Goal: Task Accomplishment & Management: Manage account settings

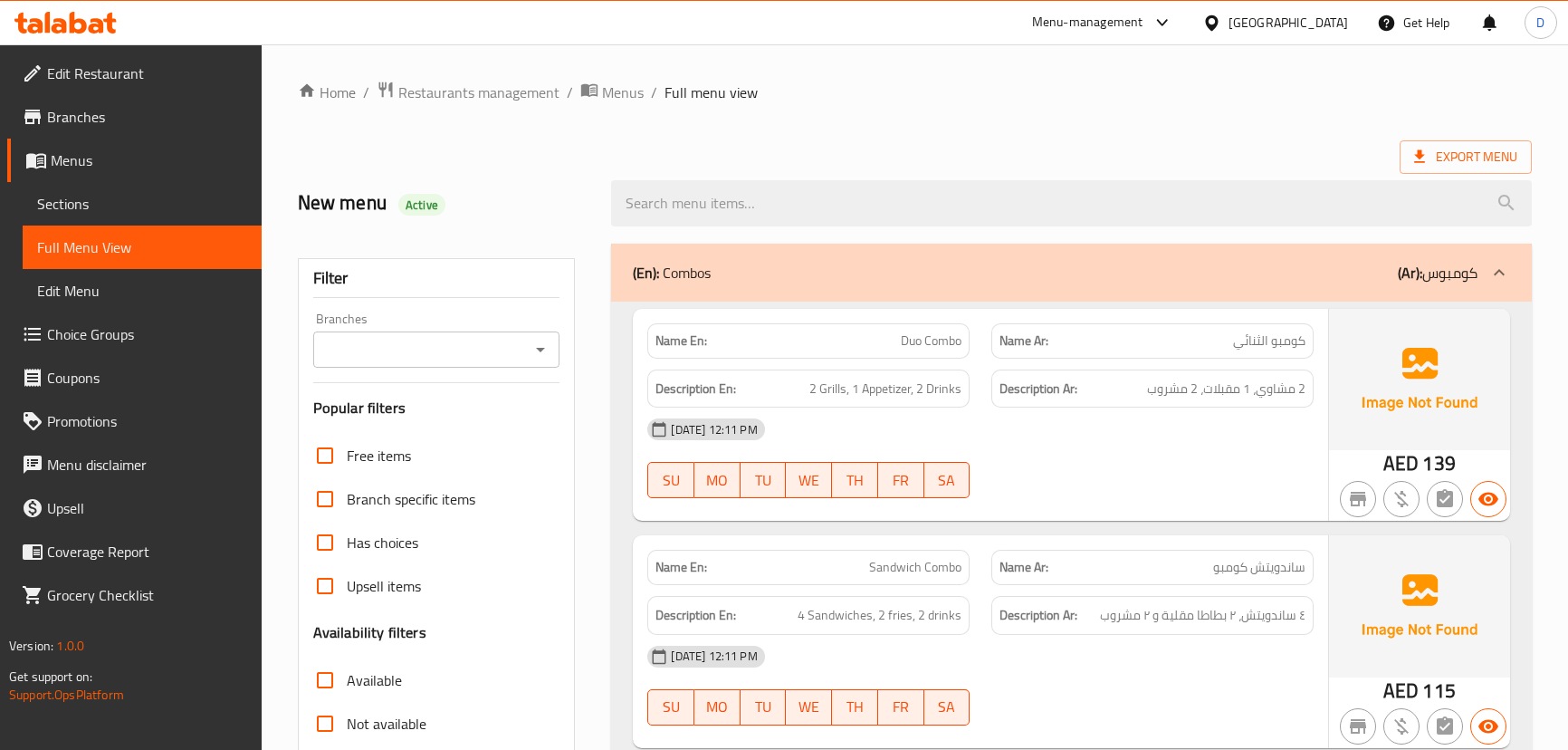
scroll to position [4799, 0]
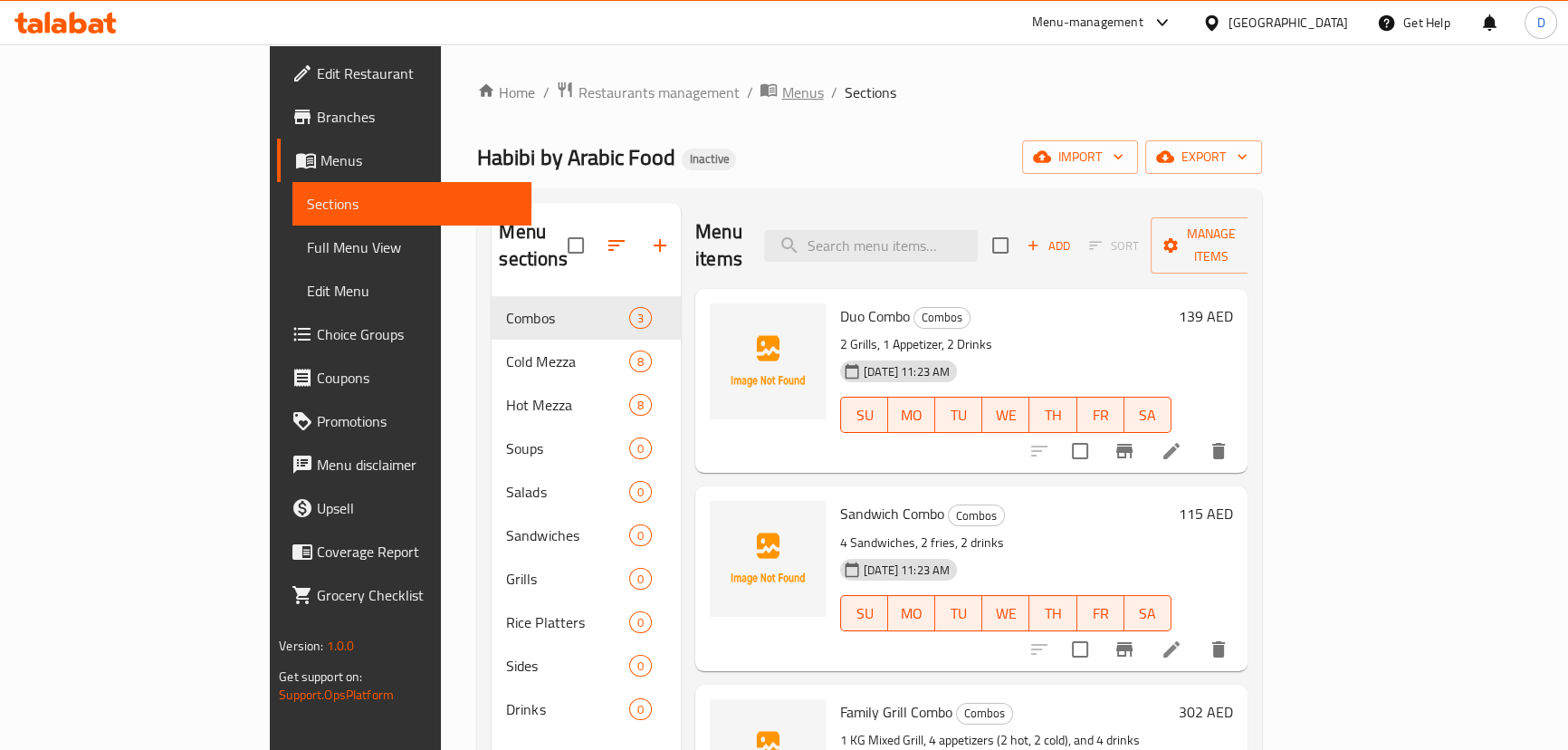
click at [782, 91] on span "Menus" at bounding box center [803, 93] width 42 height 22
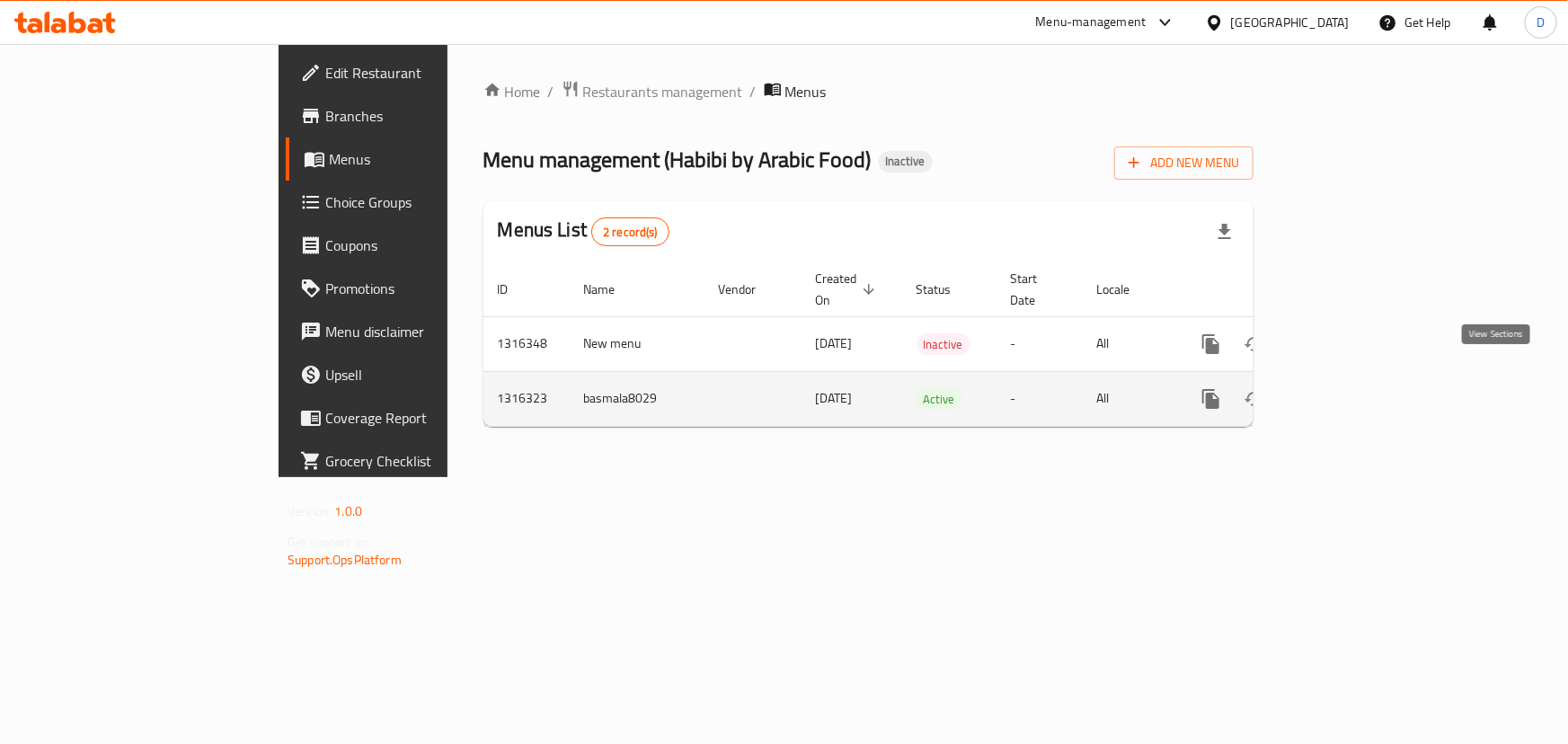
click at [1351, 388] on icon "enhanced table" at bounding box center [1341, 399] width 22 height 22
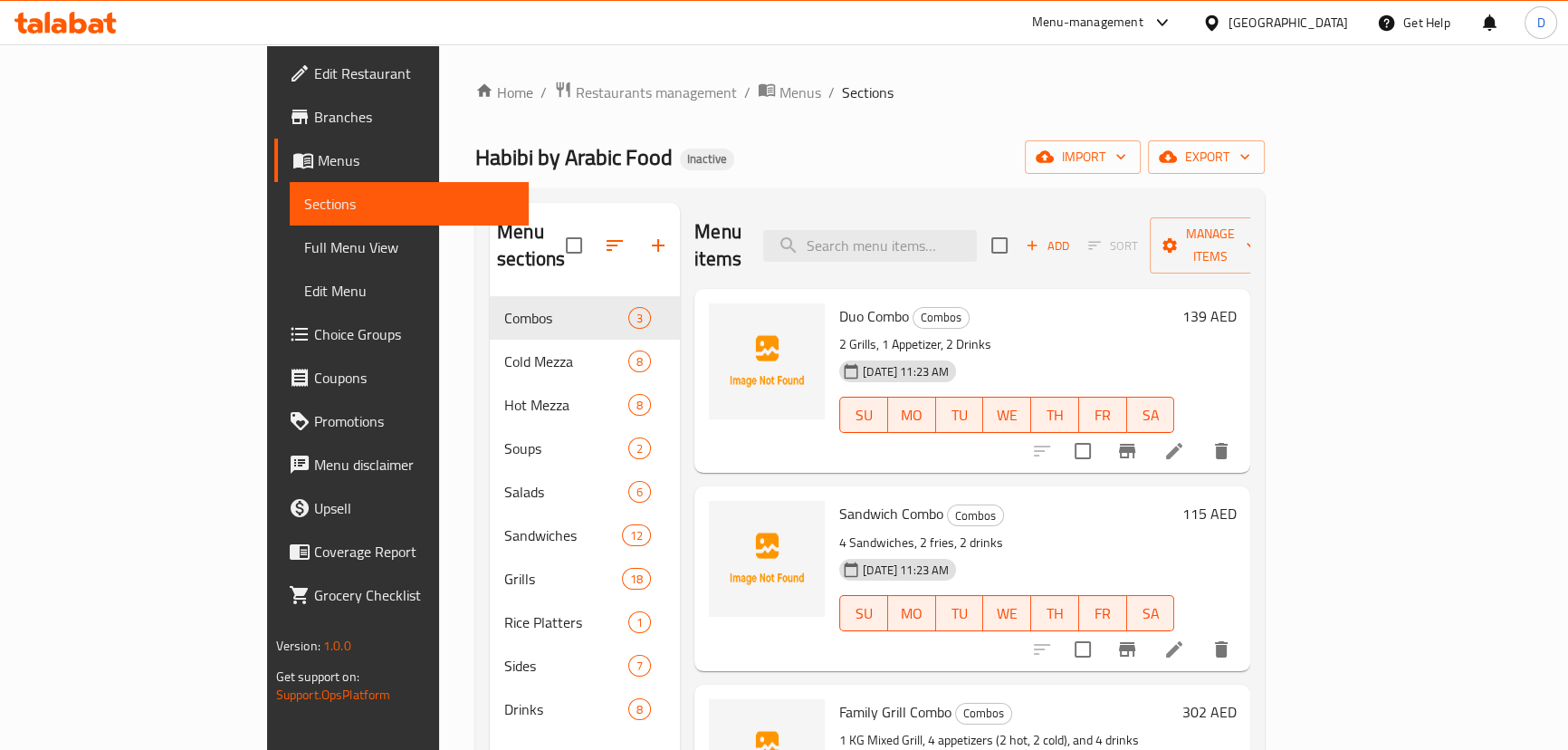
click at [923, 120] on div "Home / Restaurants management / Menus / Sections Habibi by Arabic Food Inactive…" at bounding box center [870, 524] width 790 height 887
click at [1250, 157] on span "export" at bounding box center [1207, 157] width 88 height 23
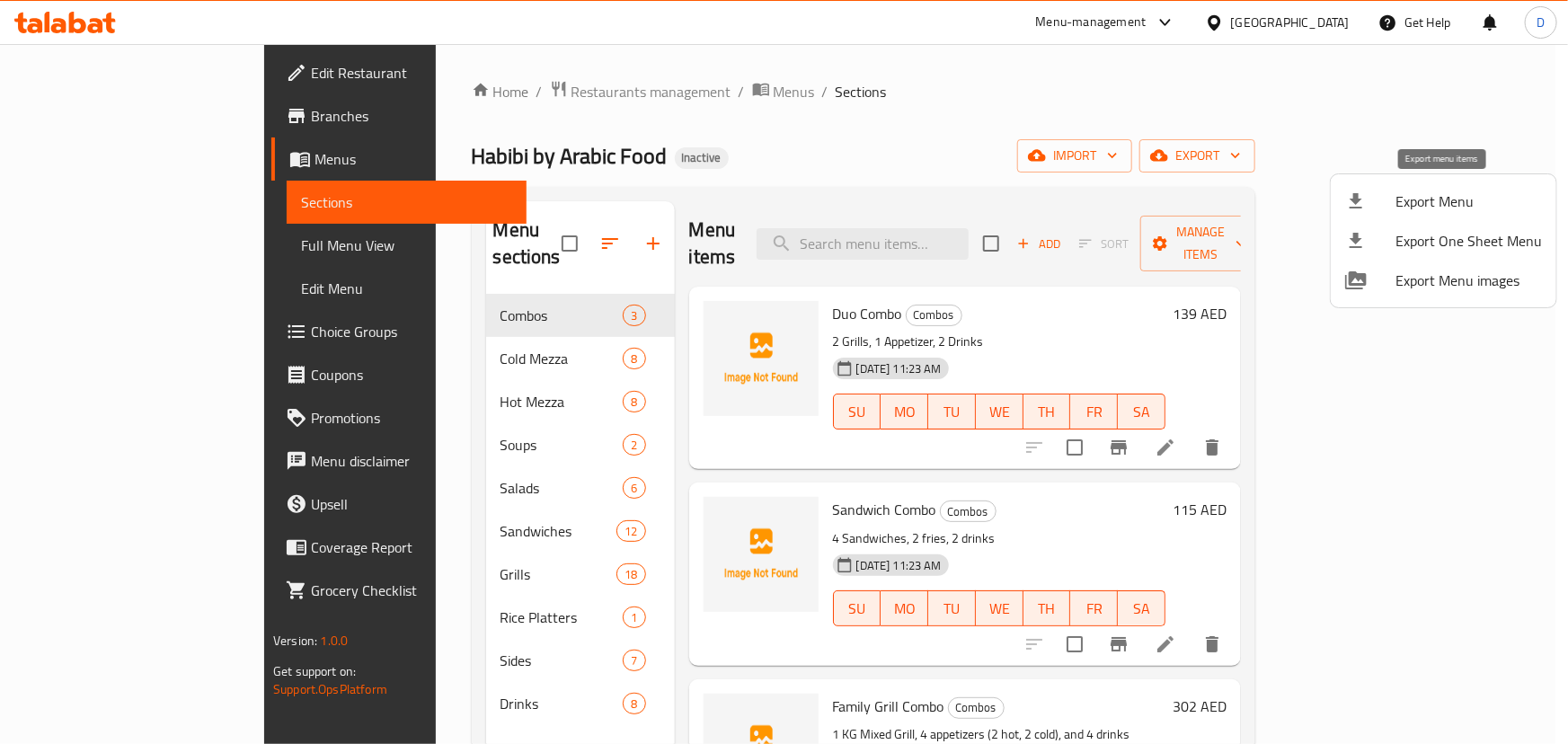
click at [1409, 211] on span "Export Menu" at bounding box center [1469, 201] width 146 height 22
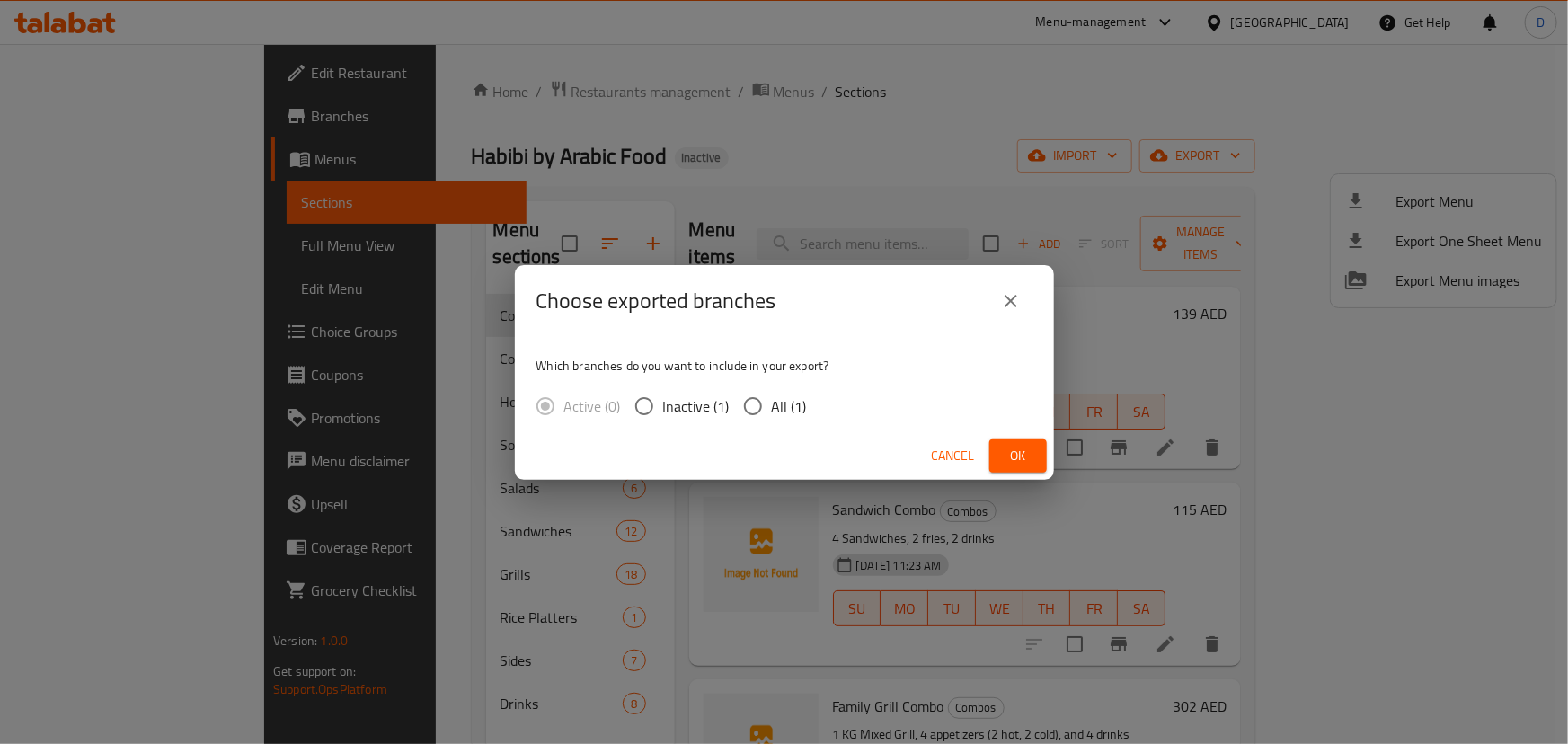
click at [793, 399] on span "All (1)" at bounding box center [789, 406] width 35 height 22
click at [772, 399] on input "All (1)" at bounding box center [753, 406] width 38 height 38
radio input "true"
click at [1018, 454] on span "Ok" at bounding box center [1018, 456] width 29 height 23
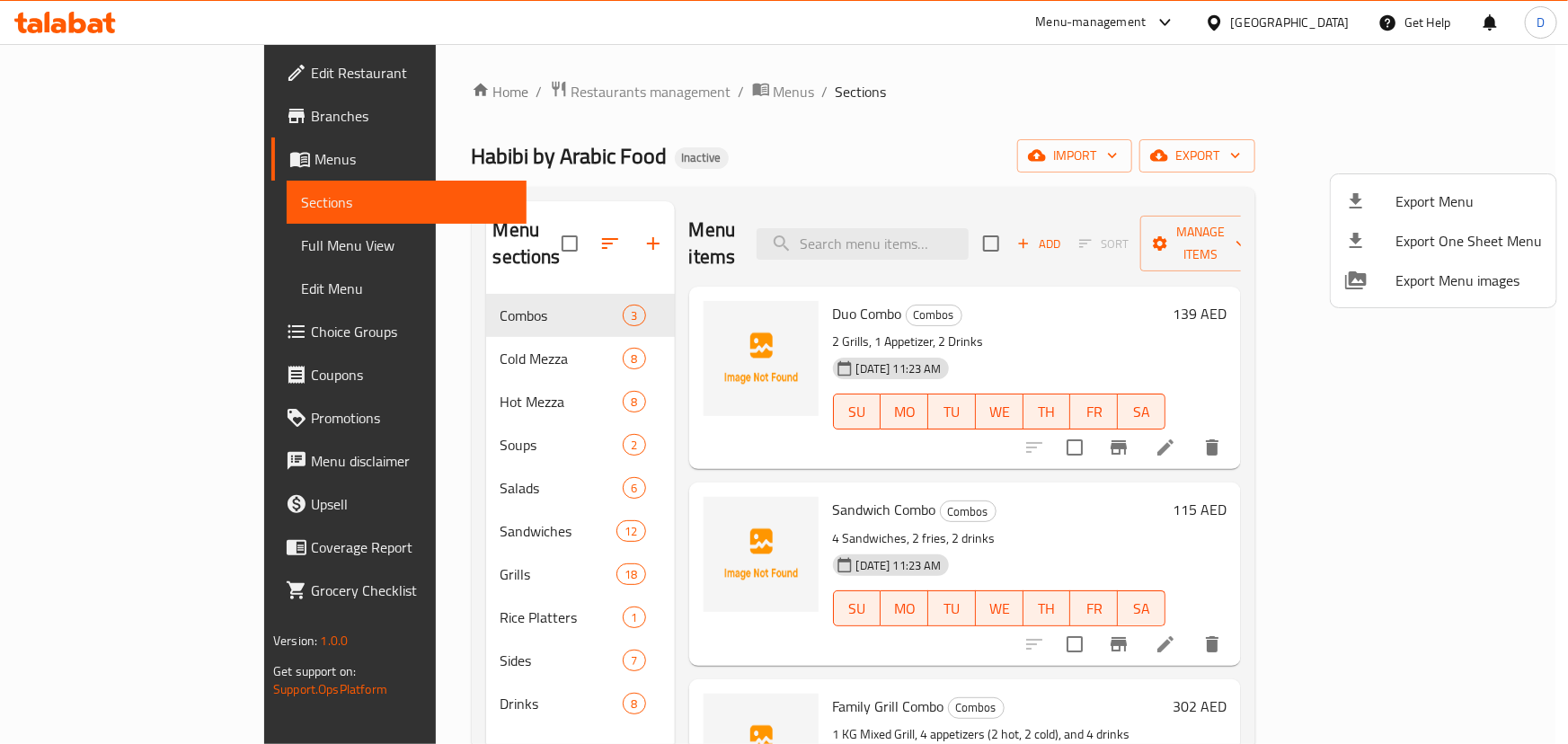
click at [549, 289] on div at bounding box center [784, 372] width 1568 height 744
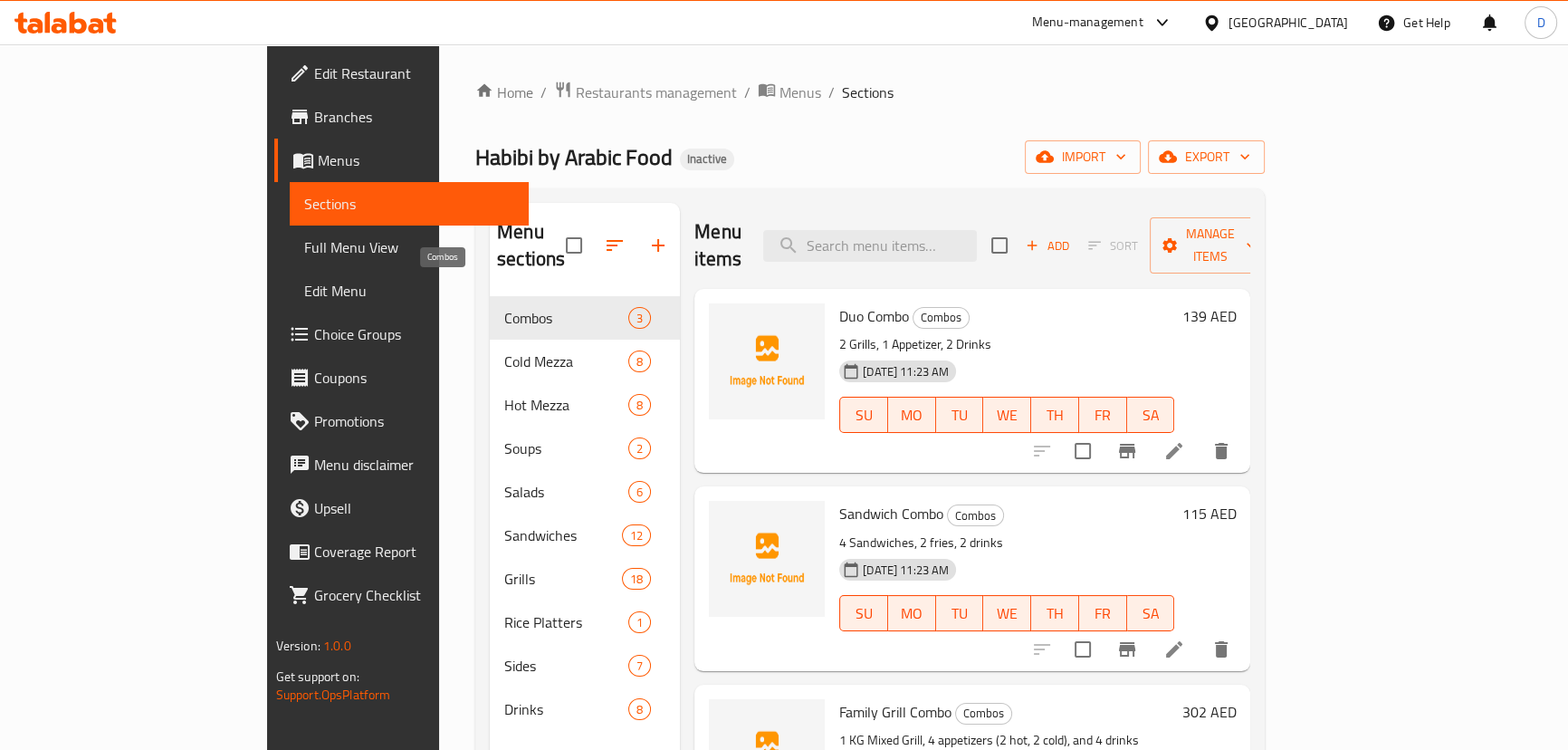
click at [551, 307] on span "Combos" at bounding box center [566, 318] width 124 height 22
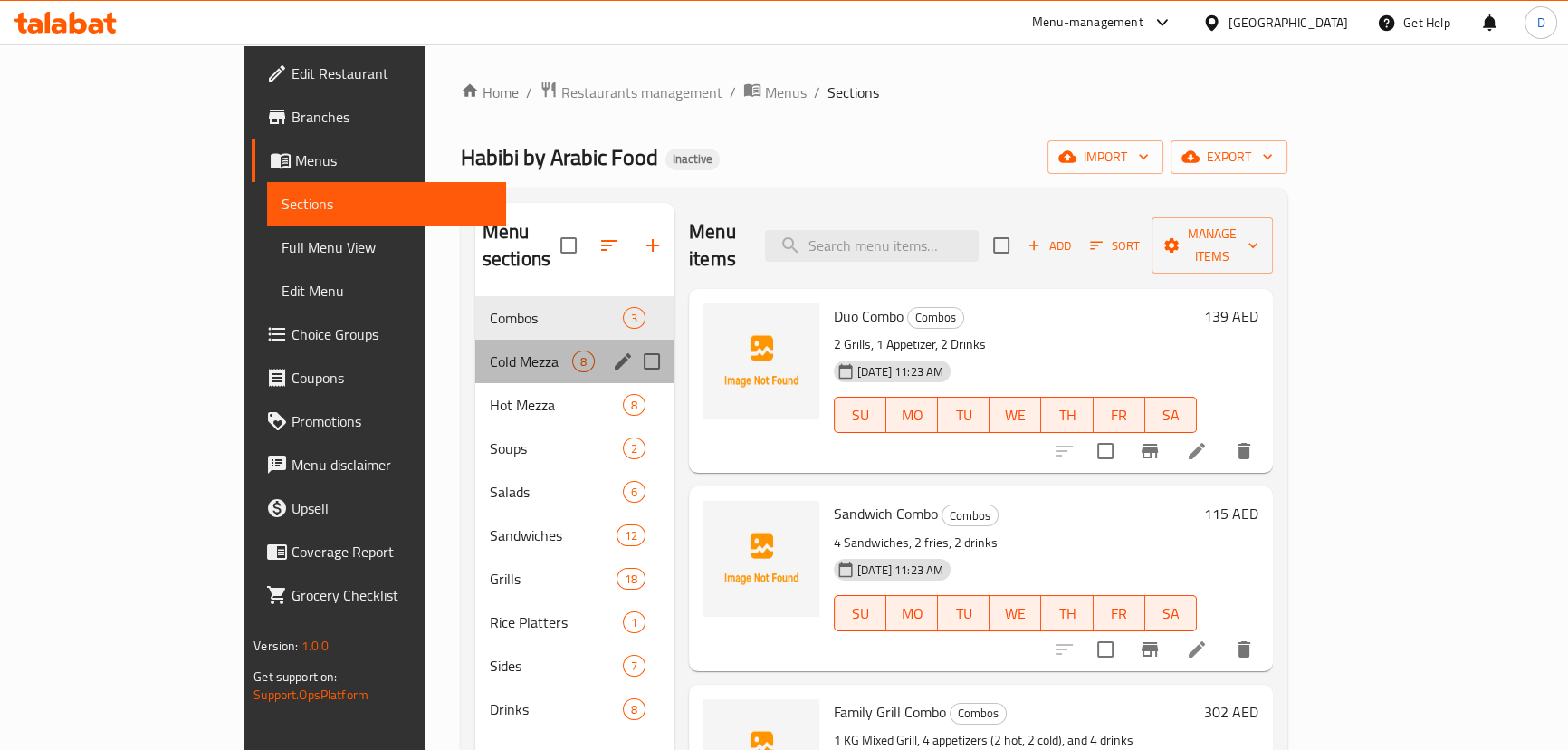
click at [529, 344] on div "Cold Mezza 8" at bounding box center [574, 361] width 199 height 44
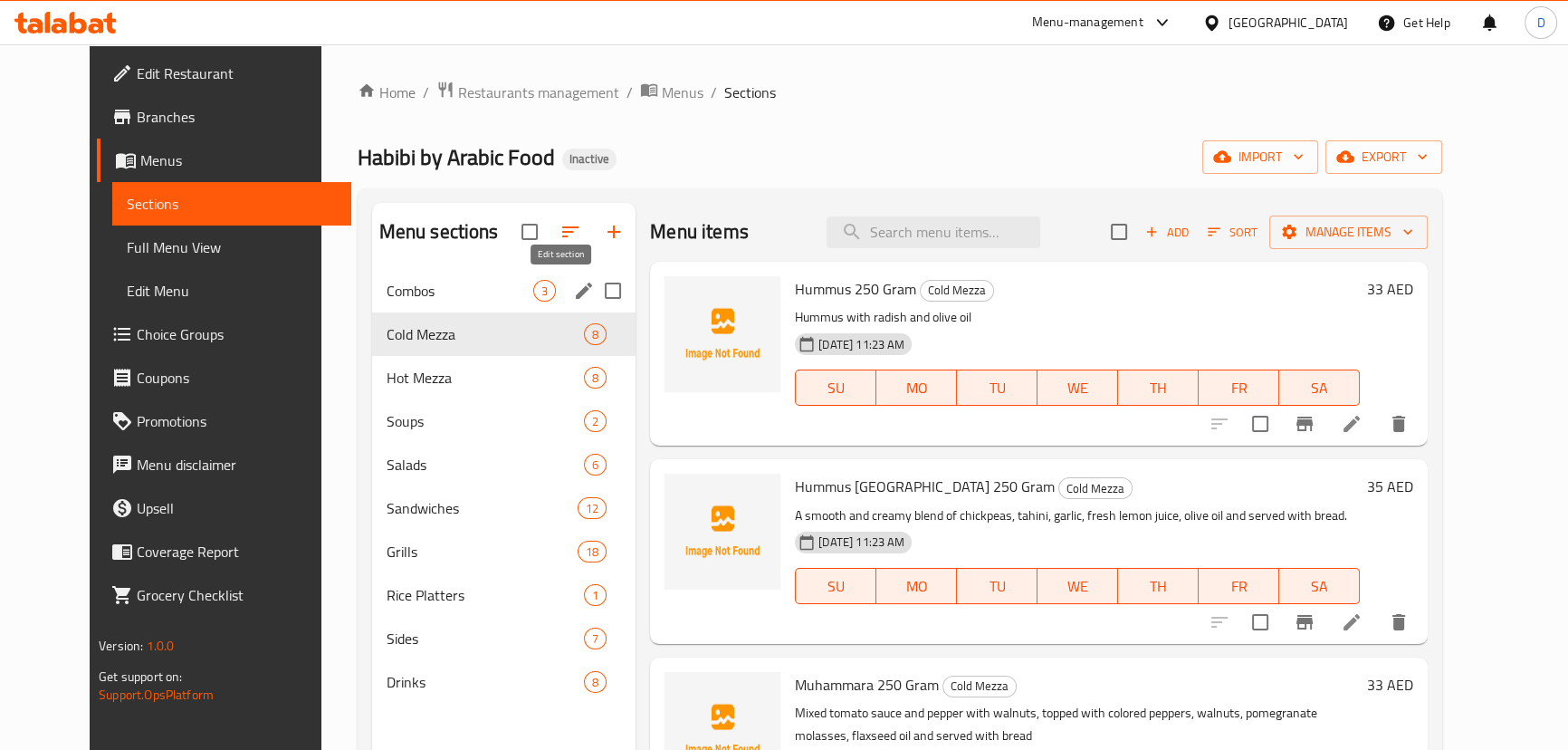
click at [573, 296] on icon "edit" at bounding box center [584, 290] width 22 height 22
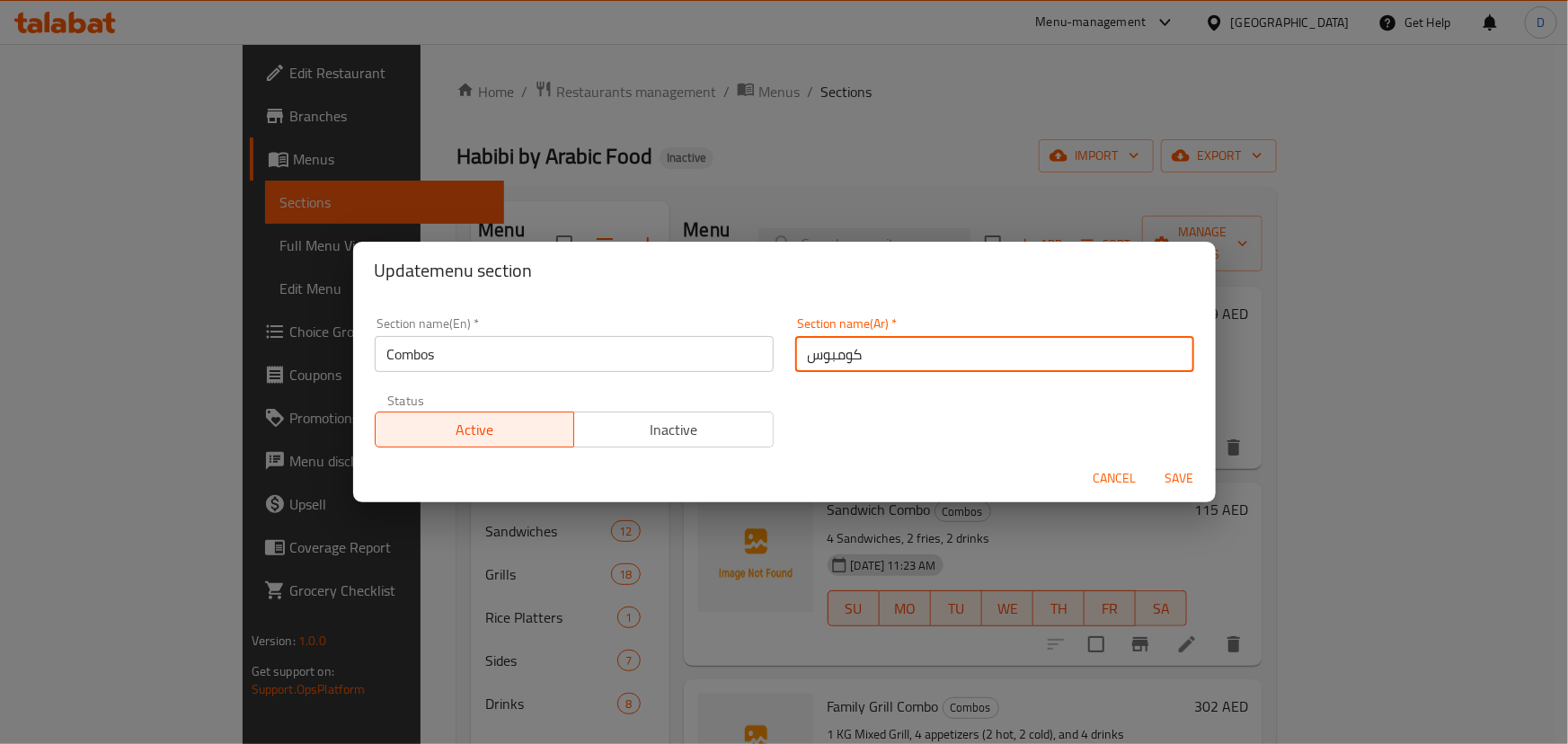
drag, startPoint x: 814, startPoint y: 349, endPoint x: 792, endPoint y: 345, distance: 22.4
click at [796, 345] on input "كومبوس" at bounding box center [995, 354] width 399 height 36
click at [803, 365] on input "كومبو" at bounding box center [995, 354] width 399 height 36
type input "الكومبو"
click at [1180, 481] on span "Save" at bounding box center [1181, 478] width 43 height 23
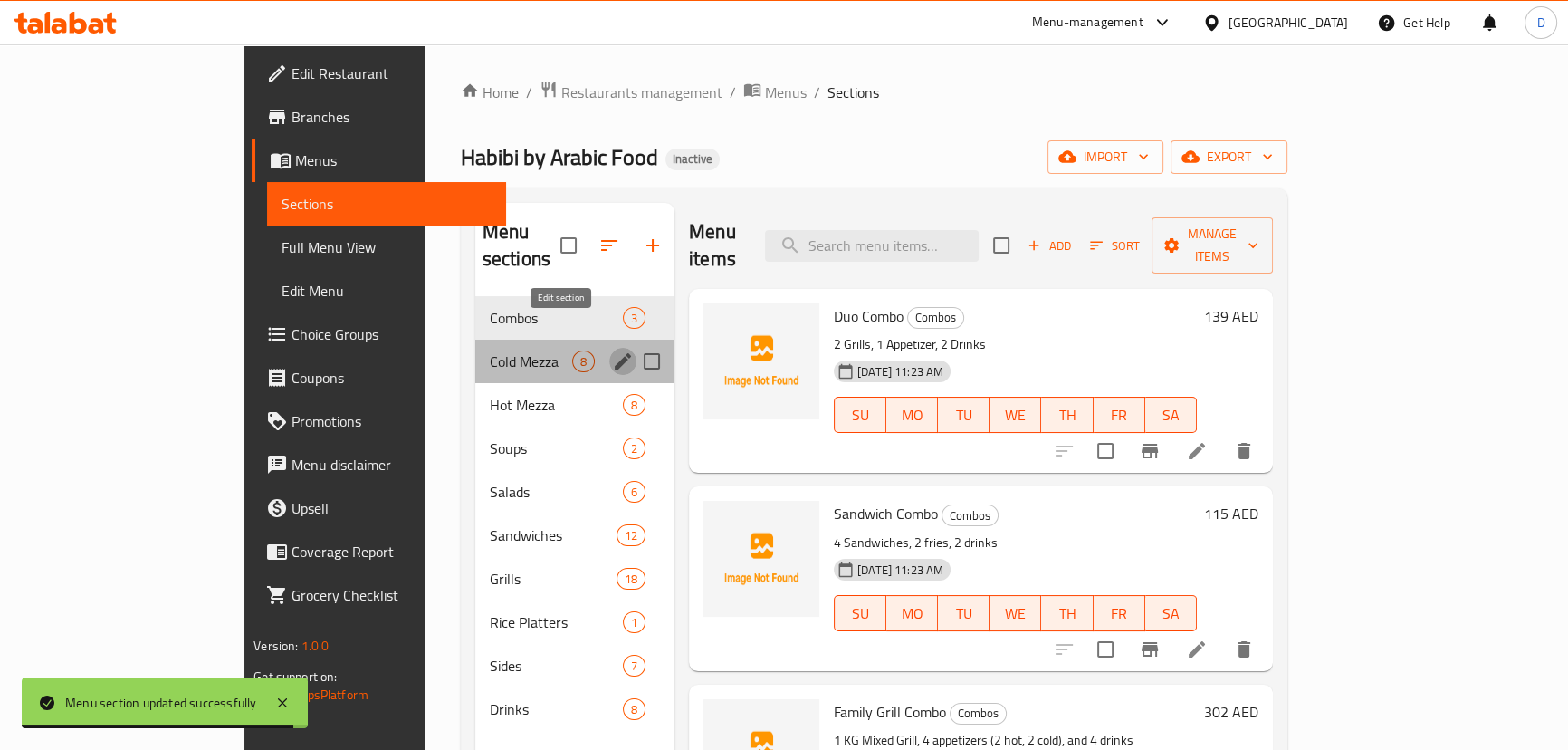
click at [612, 350] on icon "edit" at bounding box center [623, 361] width 22 height 22
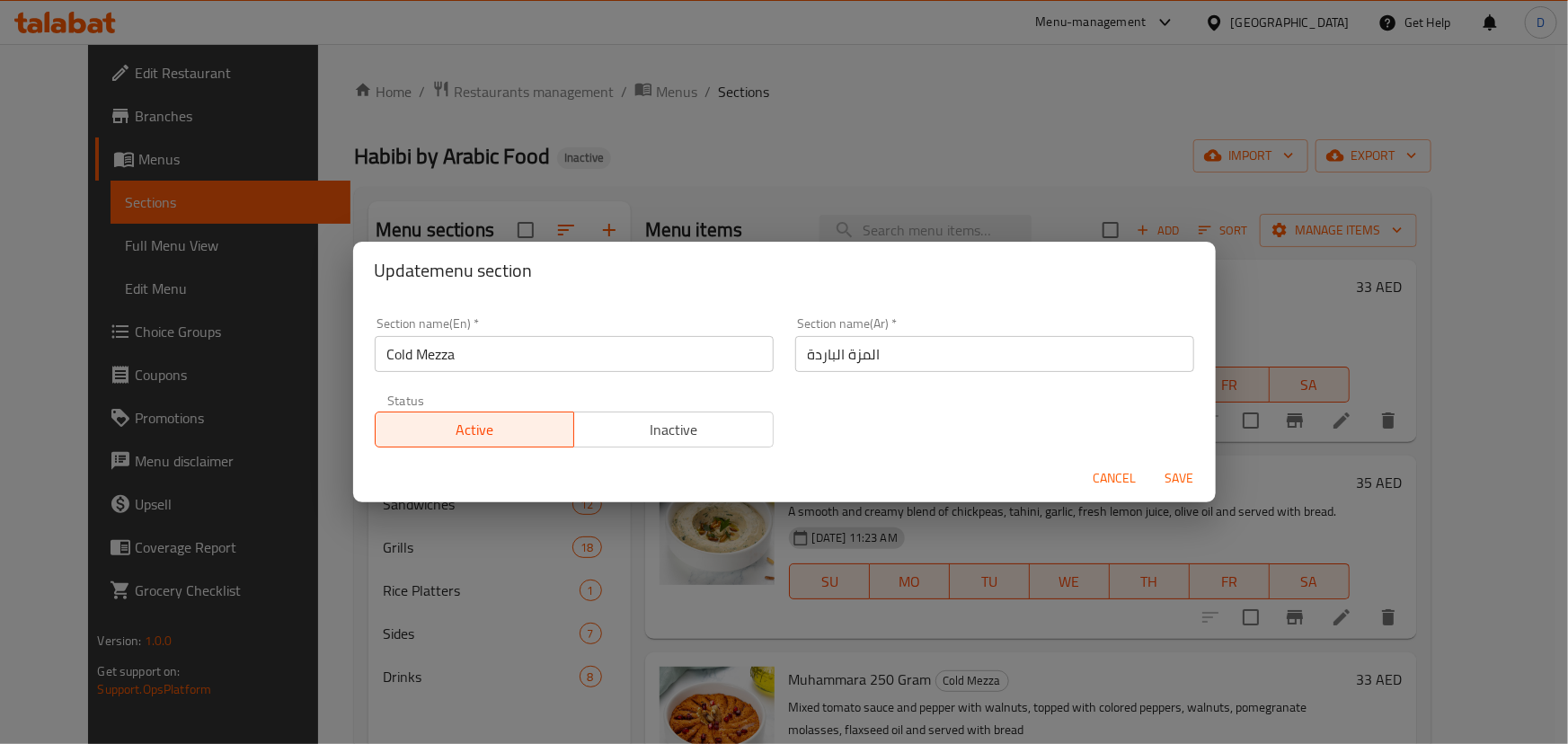
click at [859, 360] on input "المزة الباردة" at bounding box center [995, 354] width 399 height 36
type input "المازة الباردة"
click at [1152, 461] on button "Save" at bounding box center [1181, 478] width 58 height 33
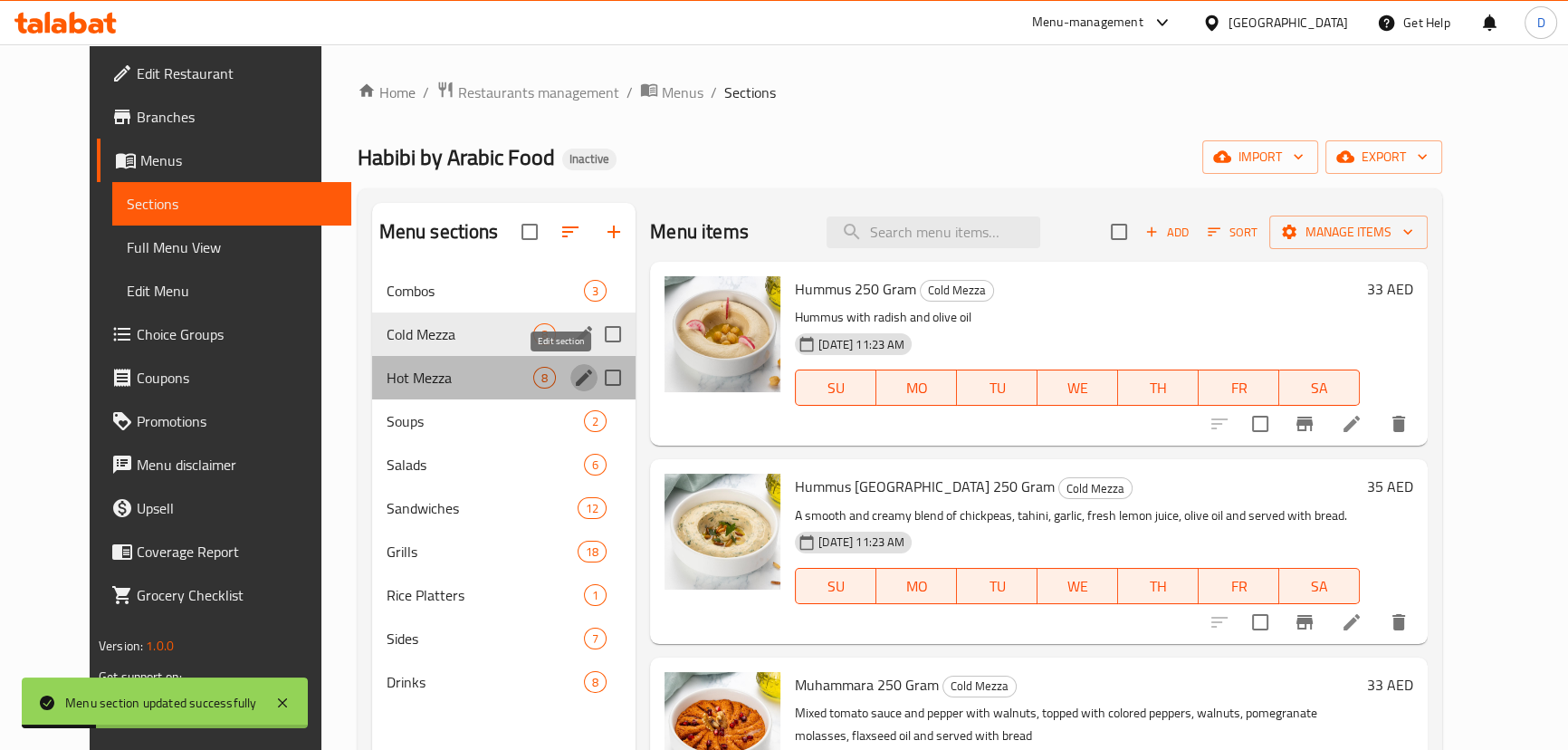
click at [576, 382] on icon "edit" at bounding box center [584, 378] width 16 height 16
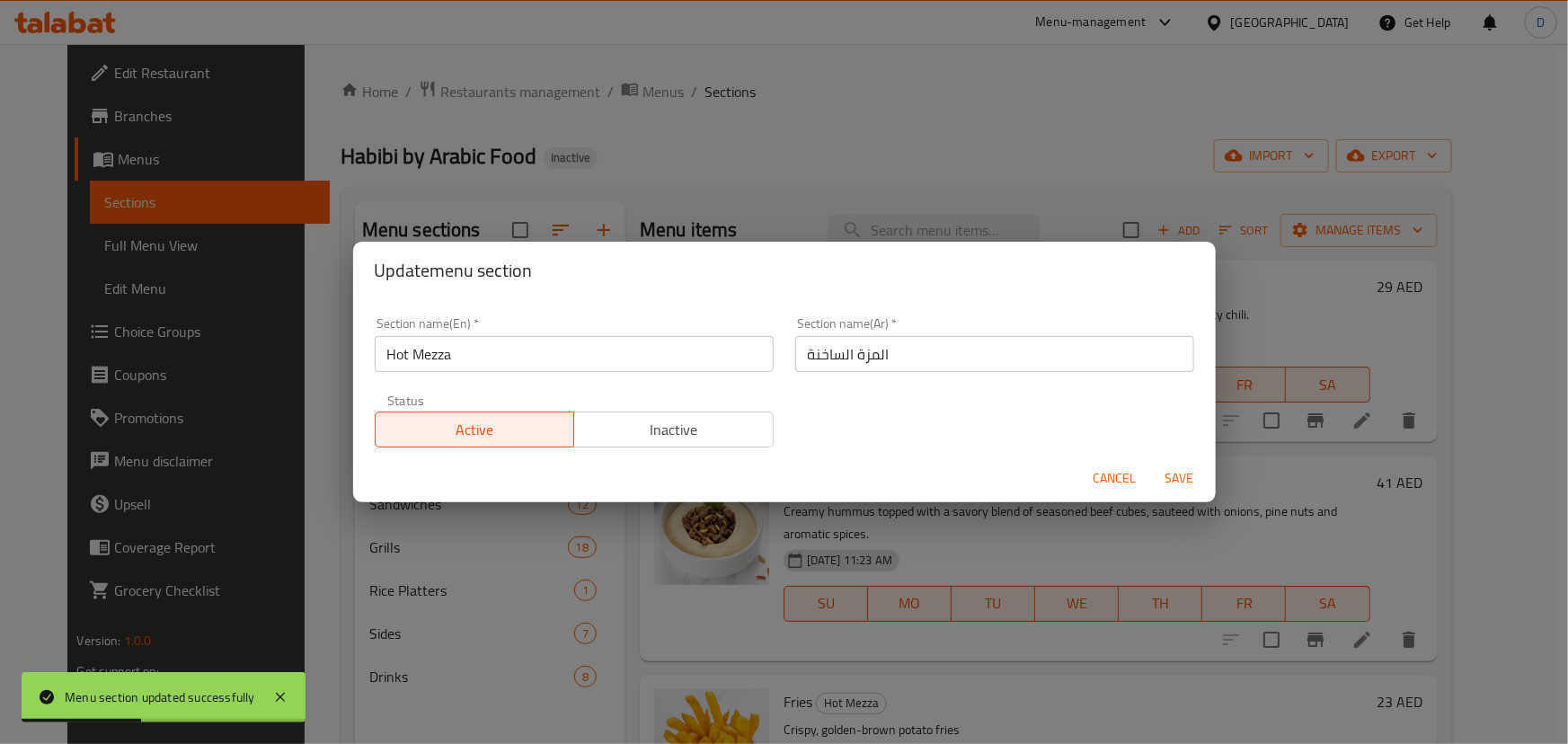
click at [865, 353] on input "المزة الساخنة" at bounding box center [995, 354] width 399 height 36
type input "المازة الساخنة"
click at [1152, 461] on button "Save" at bounding box center [1181, 478] width 58 height 33
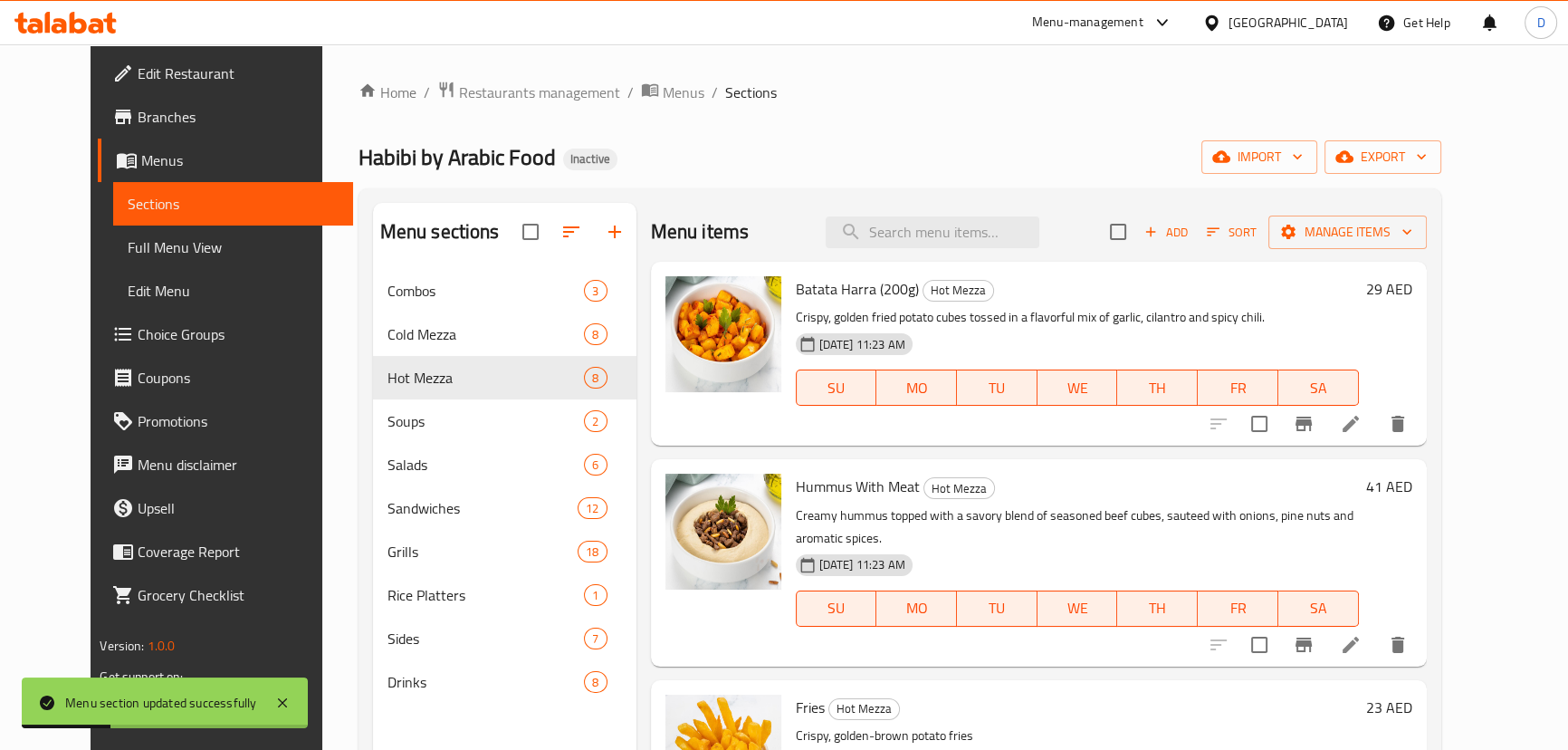
click at [670, 138] on div "Home / Restaurants management / Menus / Sections Habibi by Arabic Food Inactive…" at bounding box center [900, 524] width 1083 height 887
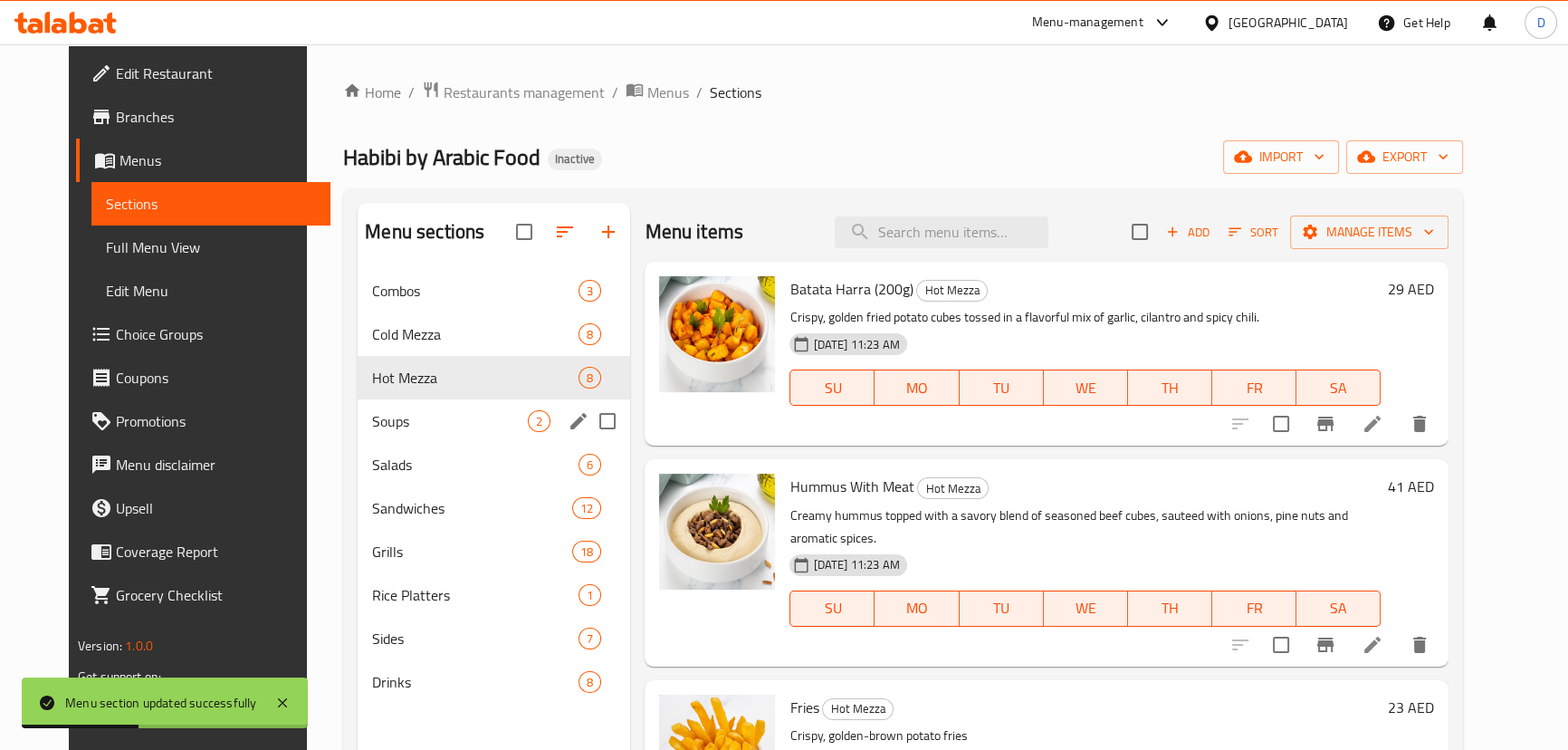
click at [358, 438] on div "Soups 2" at bounding box center [493, 421] width 272 height 44
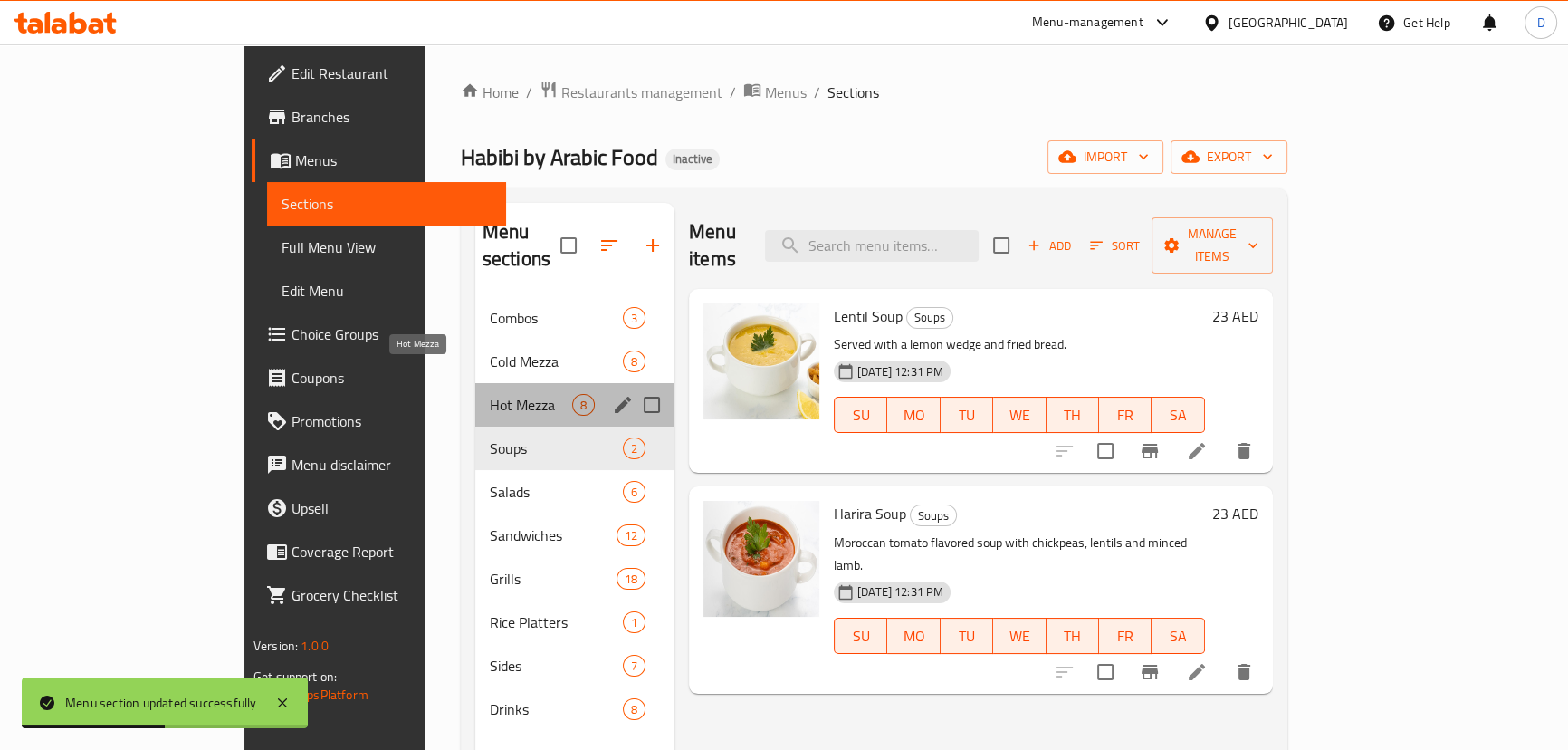
click at [490, 394] on span "Hot Mezza" at bounding box center [531, 405] width 83 height 22
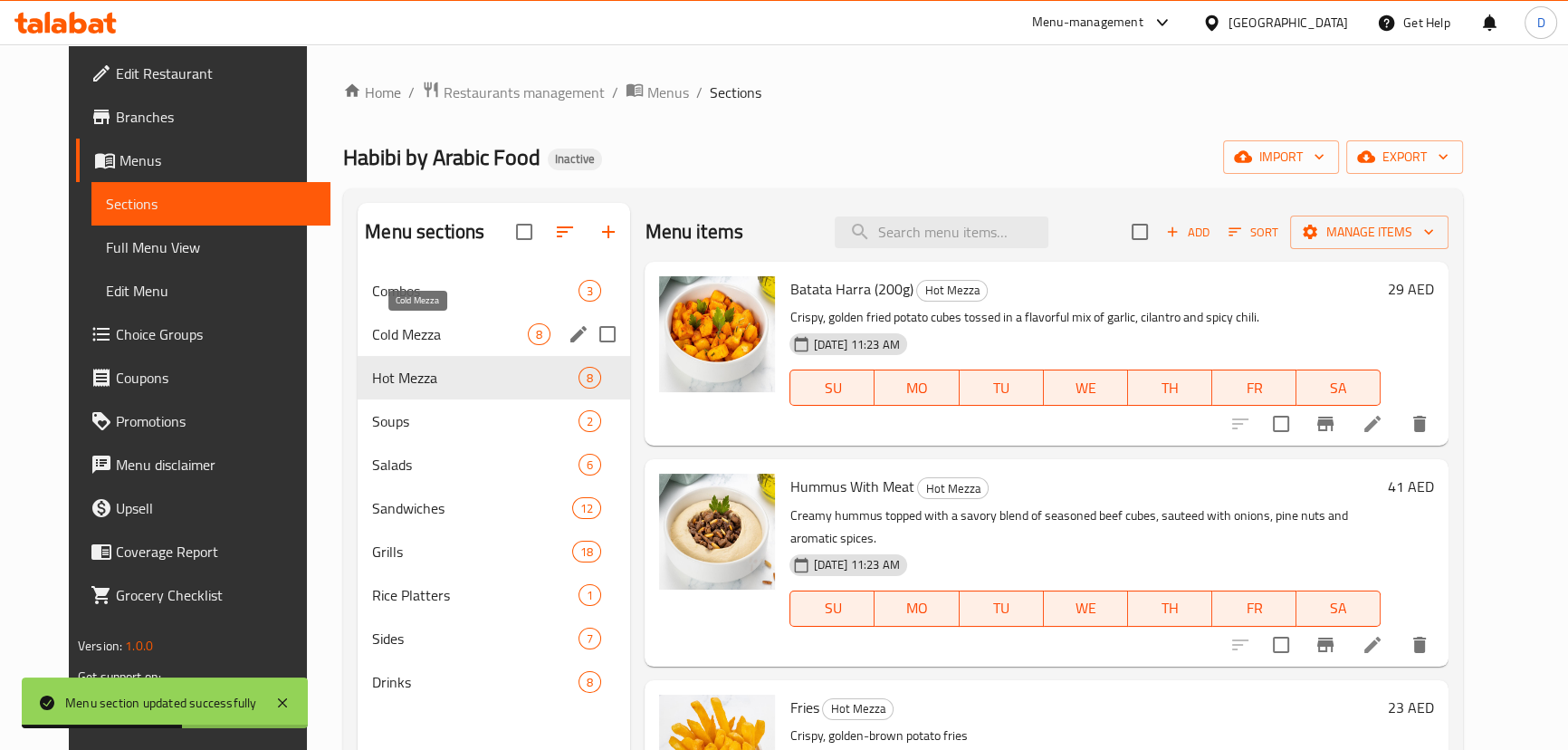
click at [372, 328] on span "Cold Mezza" at bounding box center [450, 334] width 156 height 22
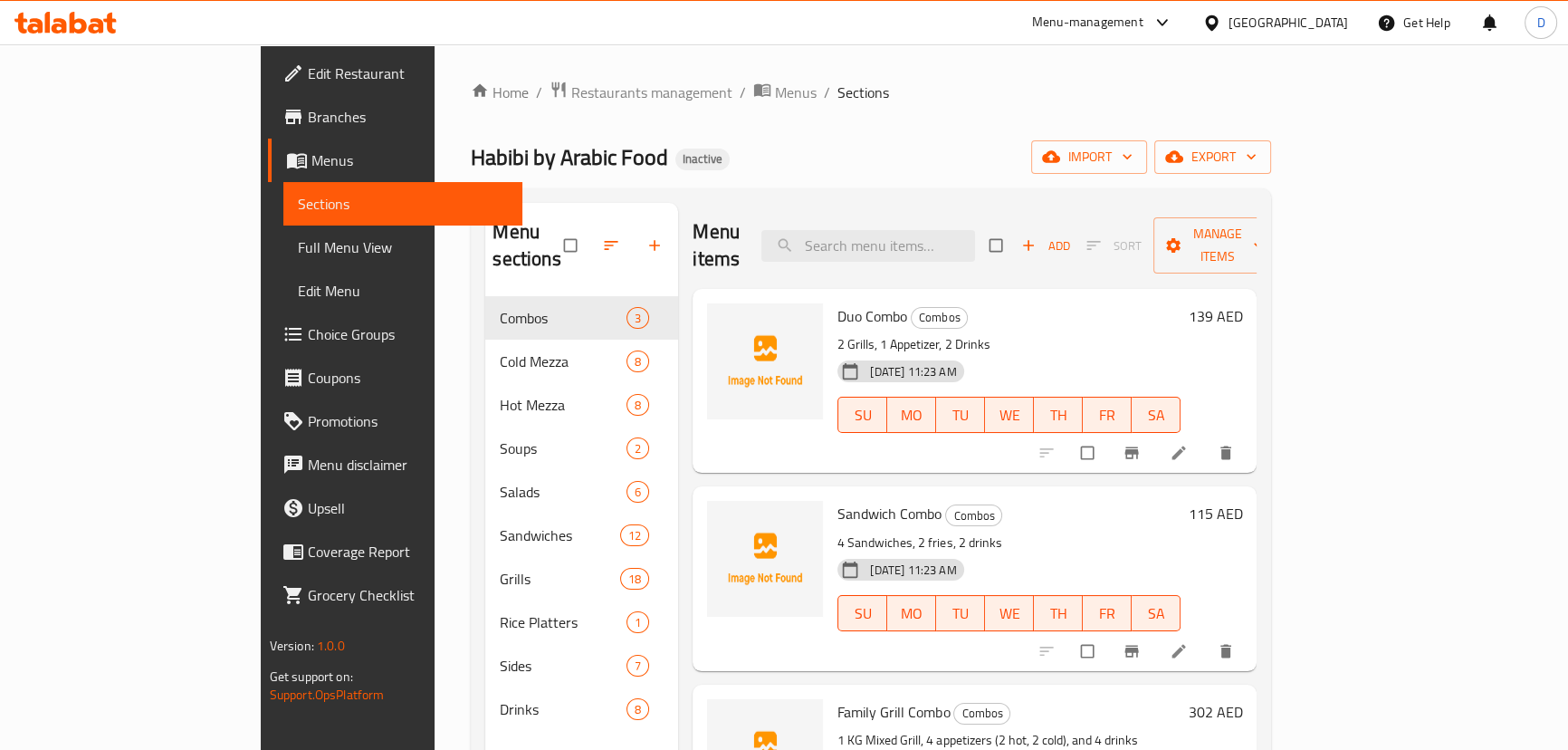
click at [1040, 137] on div "Home / Restaurants management / Menus / Sections Habibi by Arabic Food Inactive…" at bounding box center [871, 524] width 801 height 887
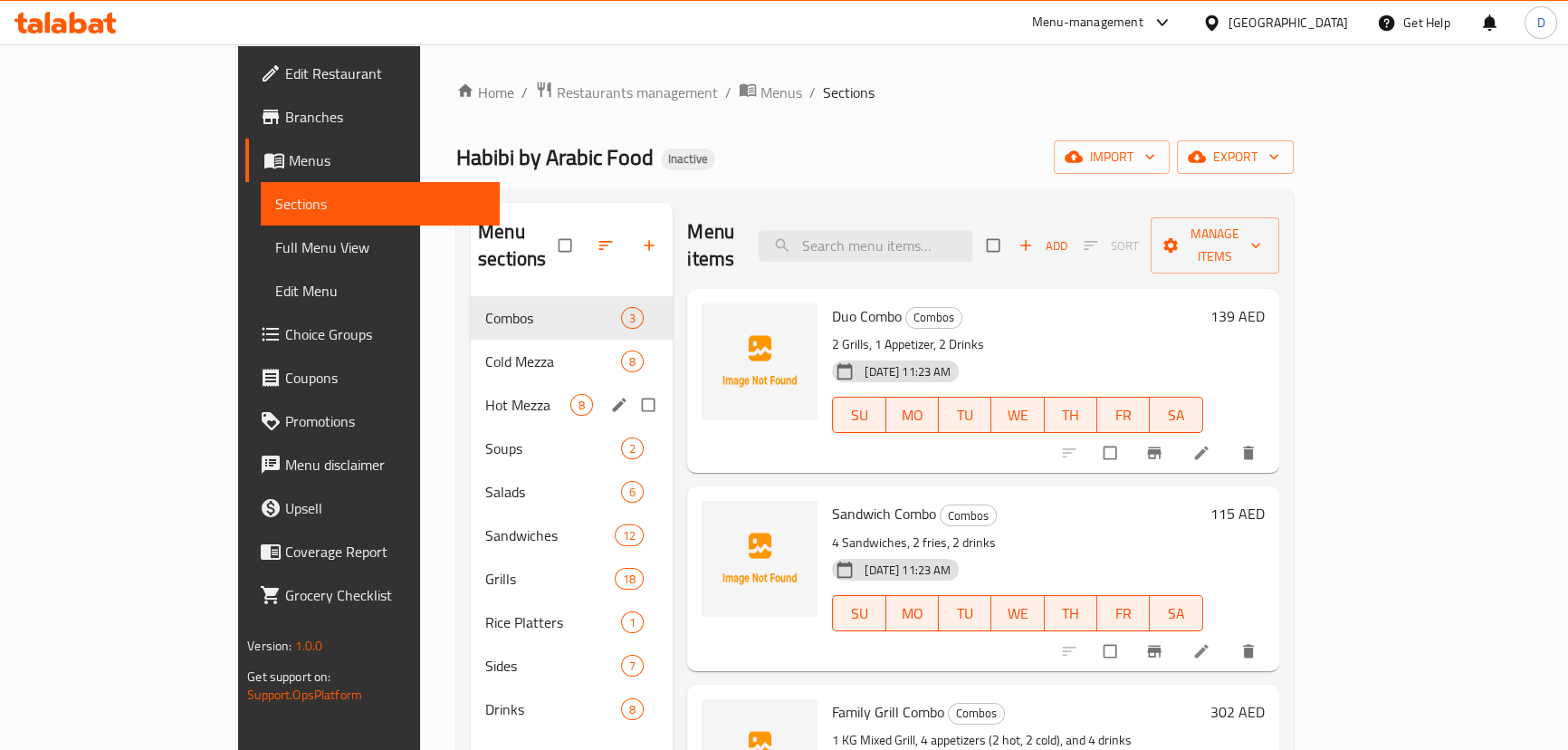
scroll to position [247, 0]
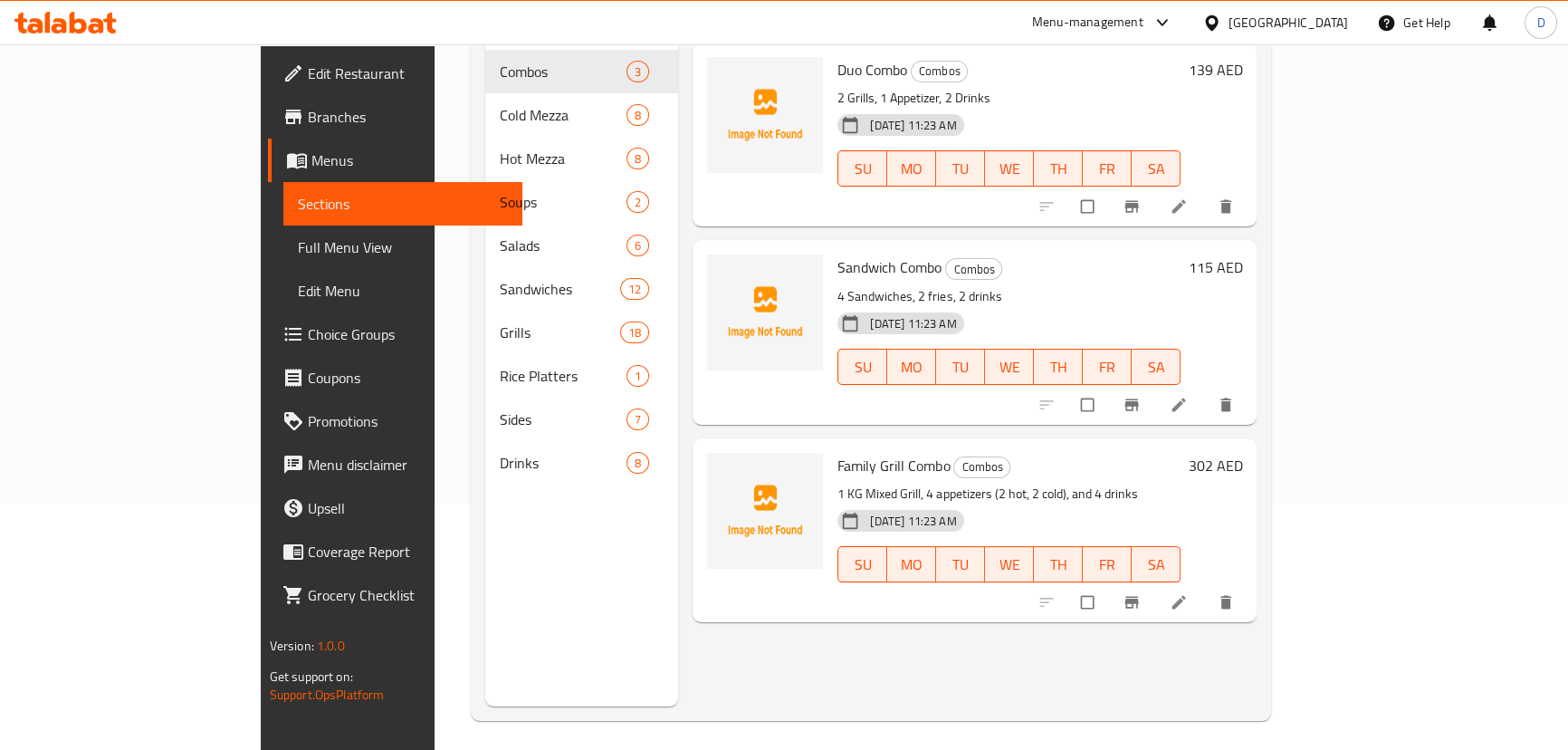
click at [283, 261] on link "Full Menu View" at bounding box center [402, 248] width 239 height 44
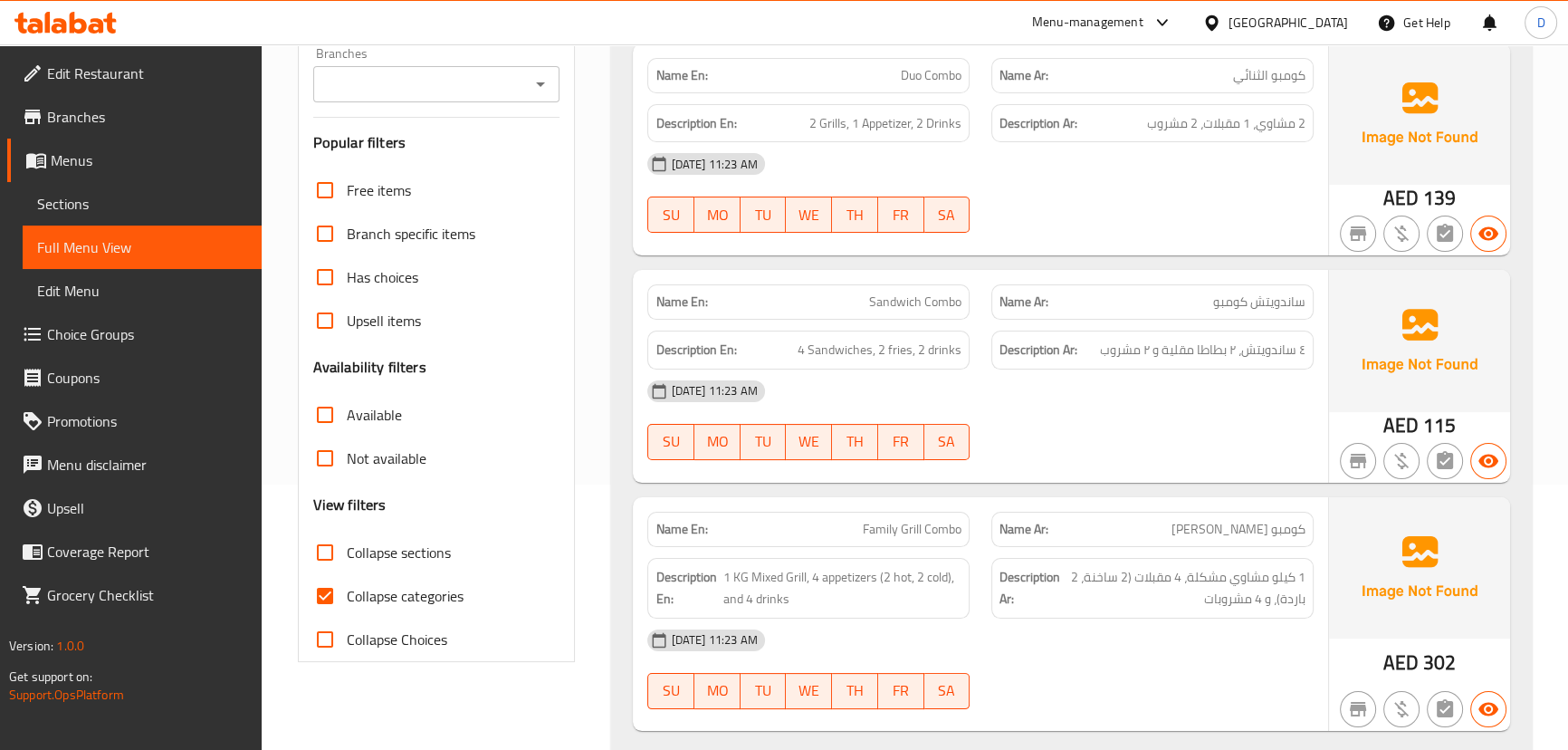
scroll to position [329, 0]
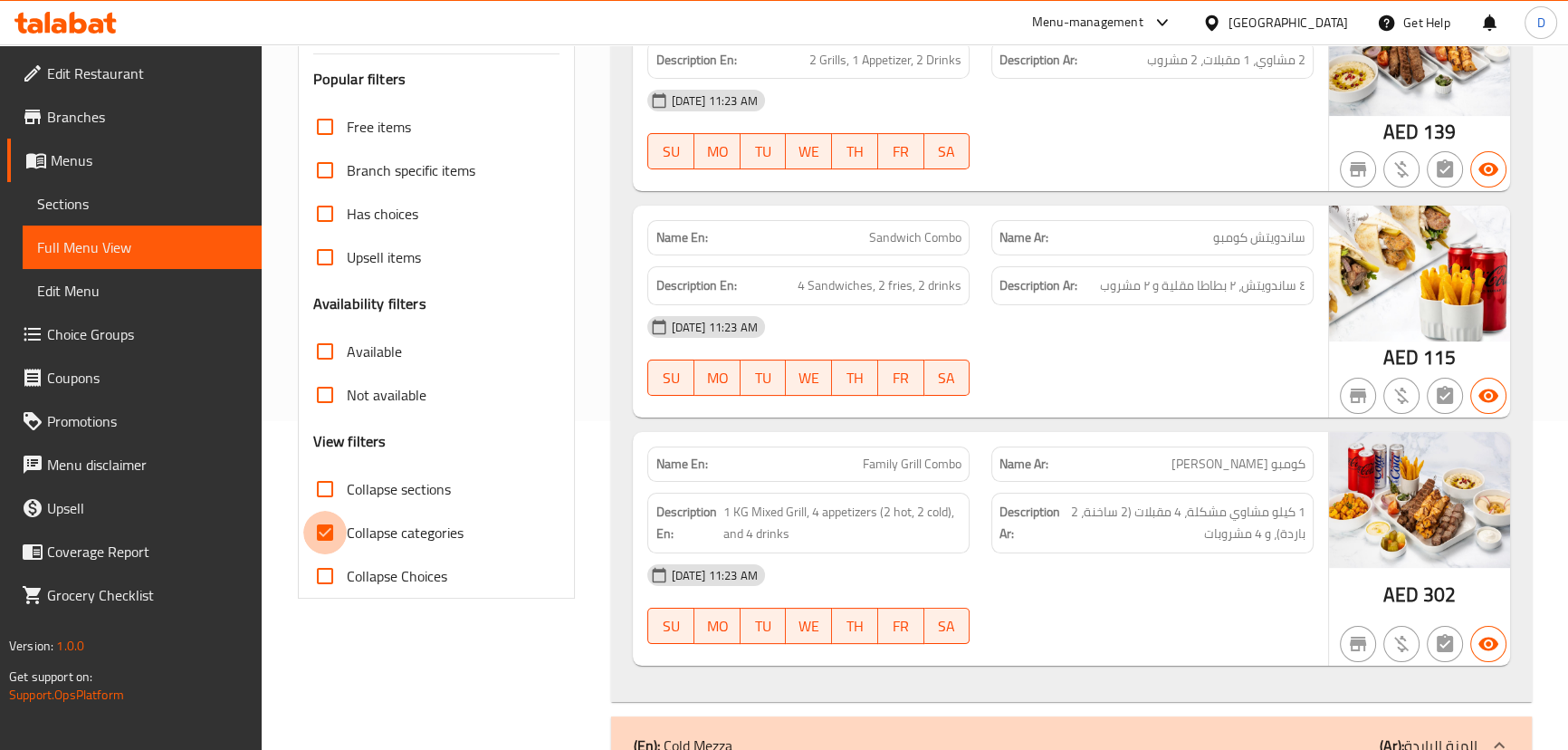
click at [339, 529] on input "Collapse categories" at bounding box center [325, 532] width 44 height 44
checkbox input "false"
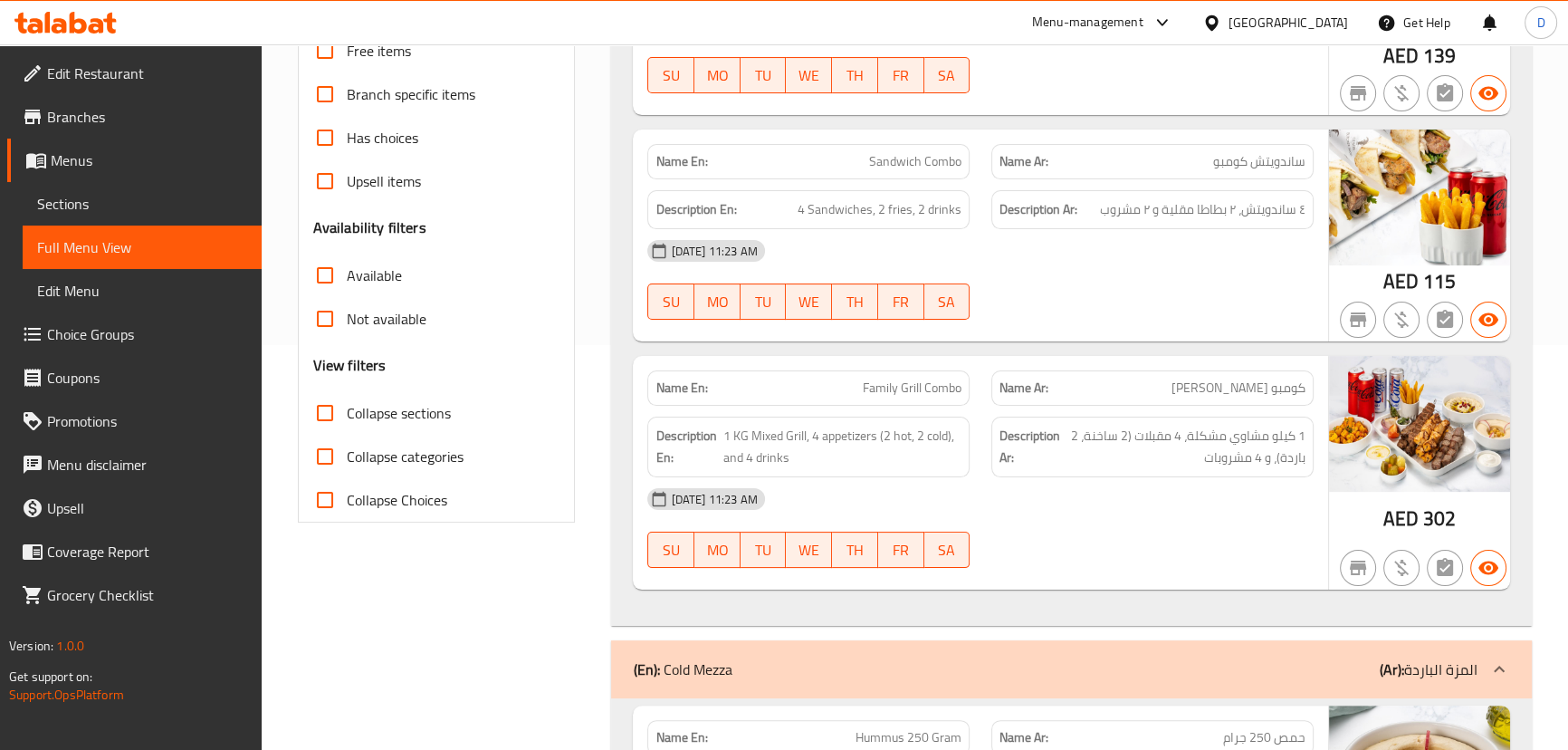
scroll to position [411, 0]
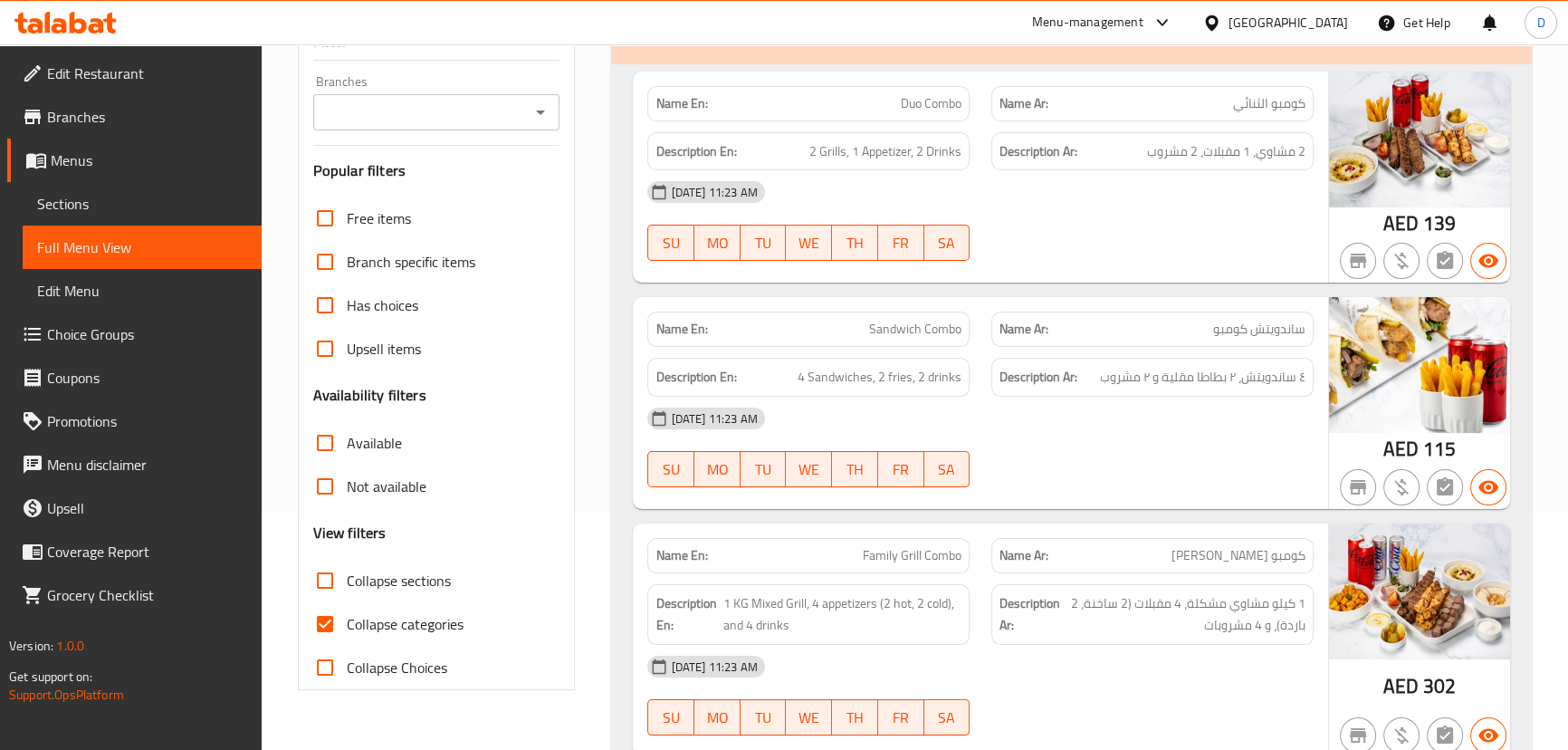
scroll to position [247, 0]
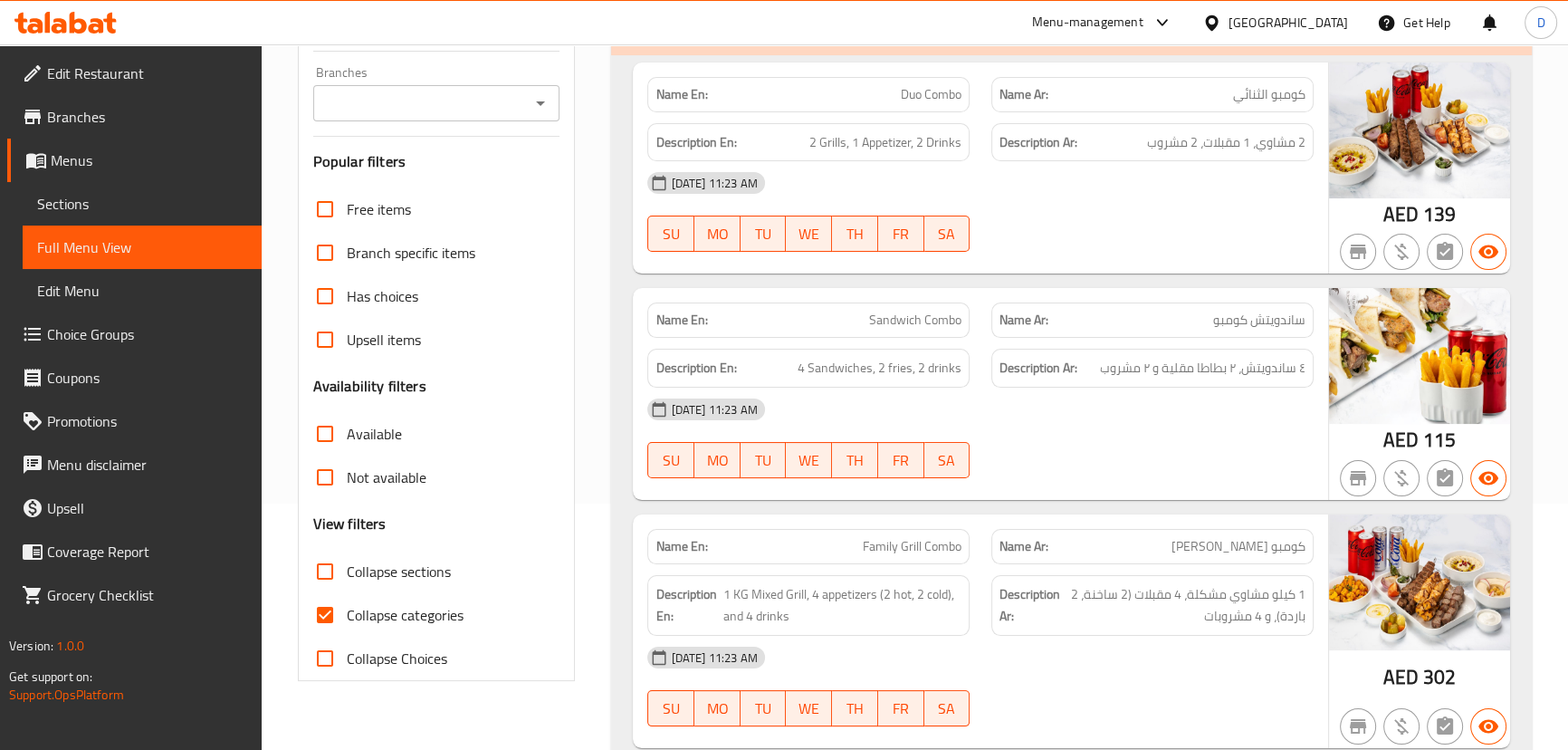
click at [370, 614] on span "Collapse categories" at bounding box center [405, 615] width 116 height 22
click at [347, 614] on input "Collapse categories" at bounding box center [325, 615] width 44 height 44
checkbox input "false"
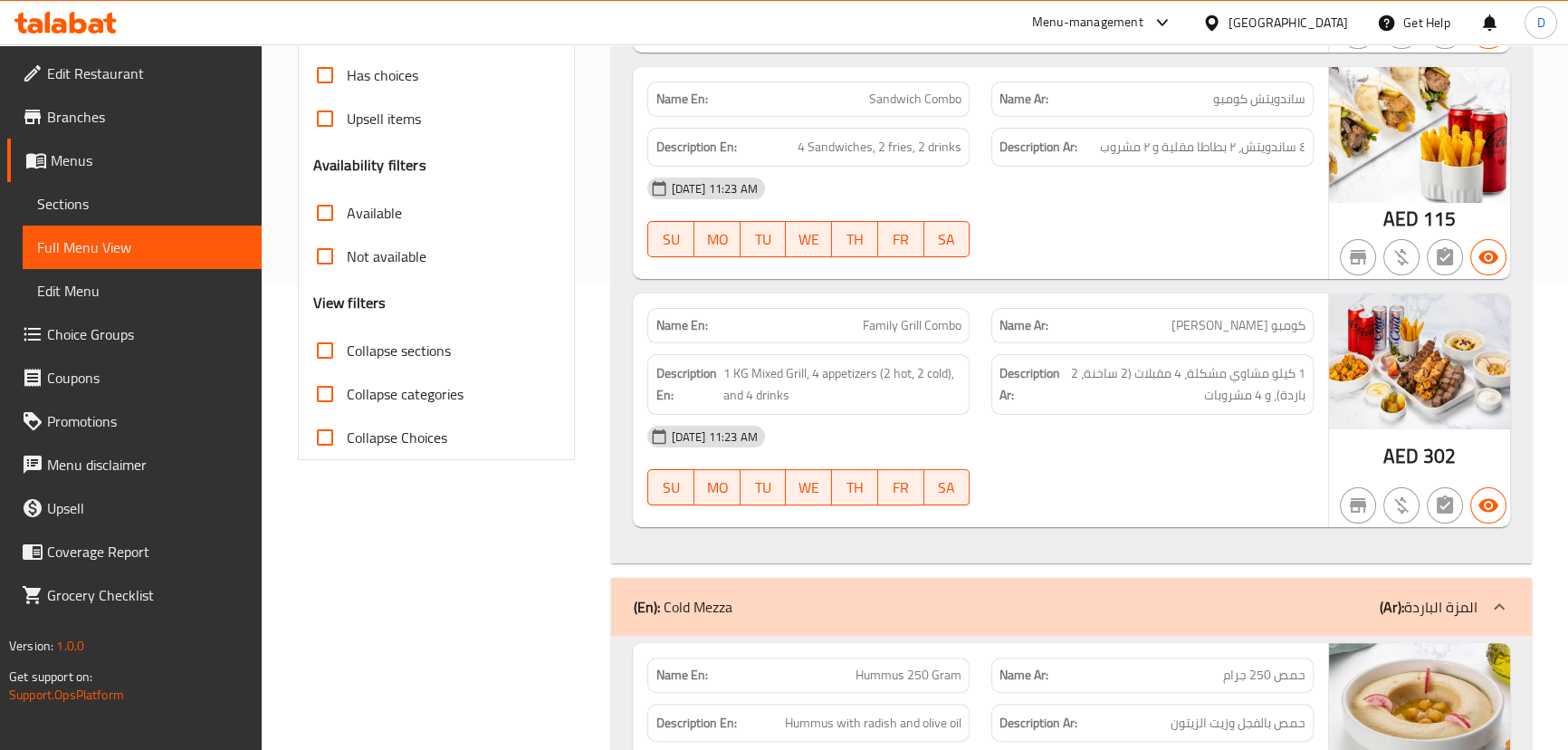
scroll to position [493, 0]
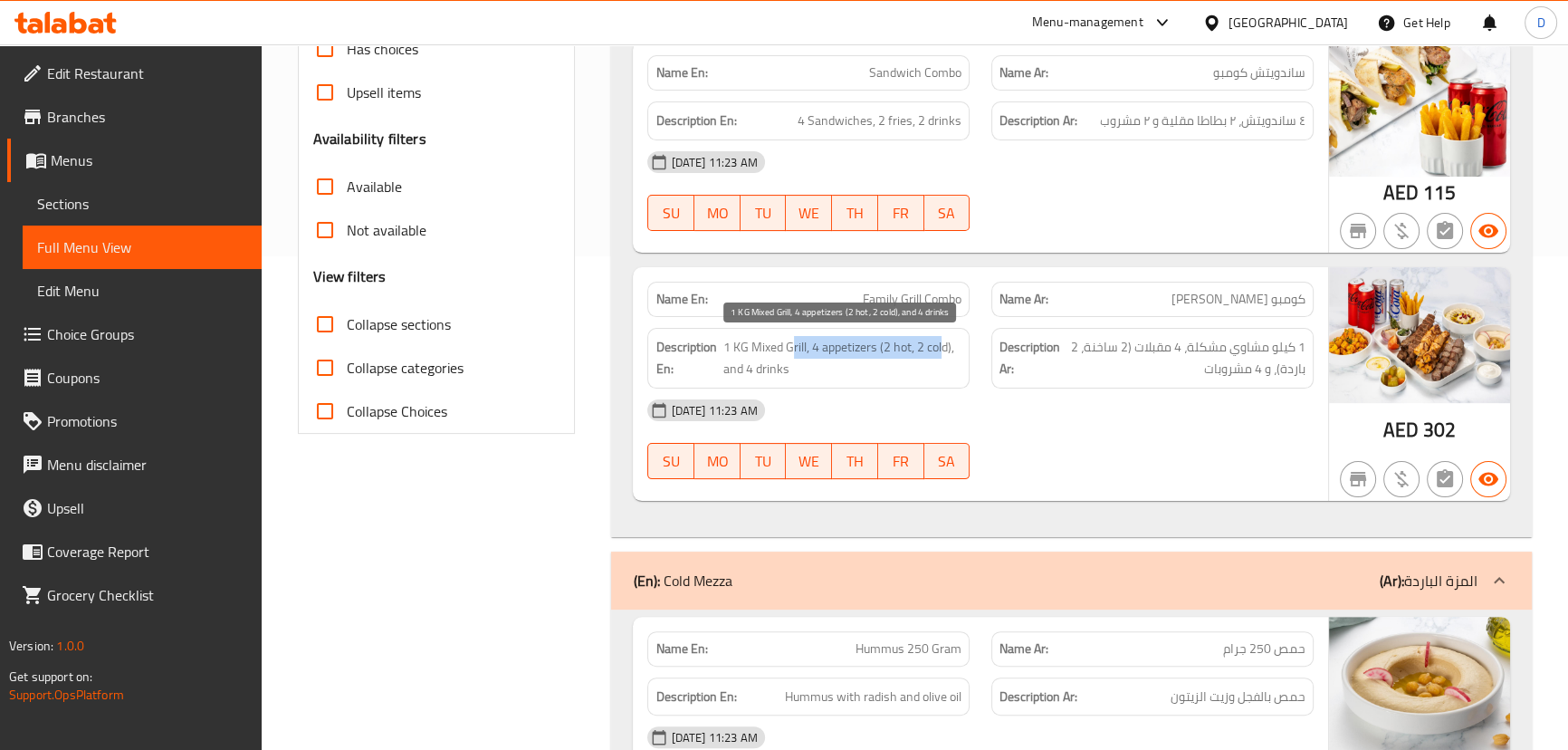
drag, startPoint x: 790, startPoint y: 346, endPoint x: 942, endPoint y: 342, distance: 152.1
click at [942, 342] on span "1 KG Mixed Grill, 4 appetizers (2 hot, 2 cold), and 4 drinks" at bounding box center [843, 358] width 238 height 45
click at [944, 363] on span "1 KG Mixed Grill, 4 appetizers (2 hot, 2 cold), and 4 drinks" at bounding box center [843, 358] width 238 height 45
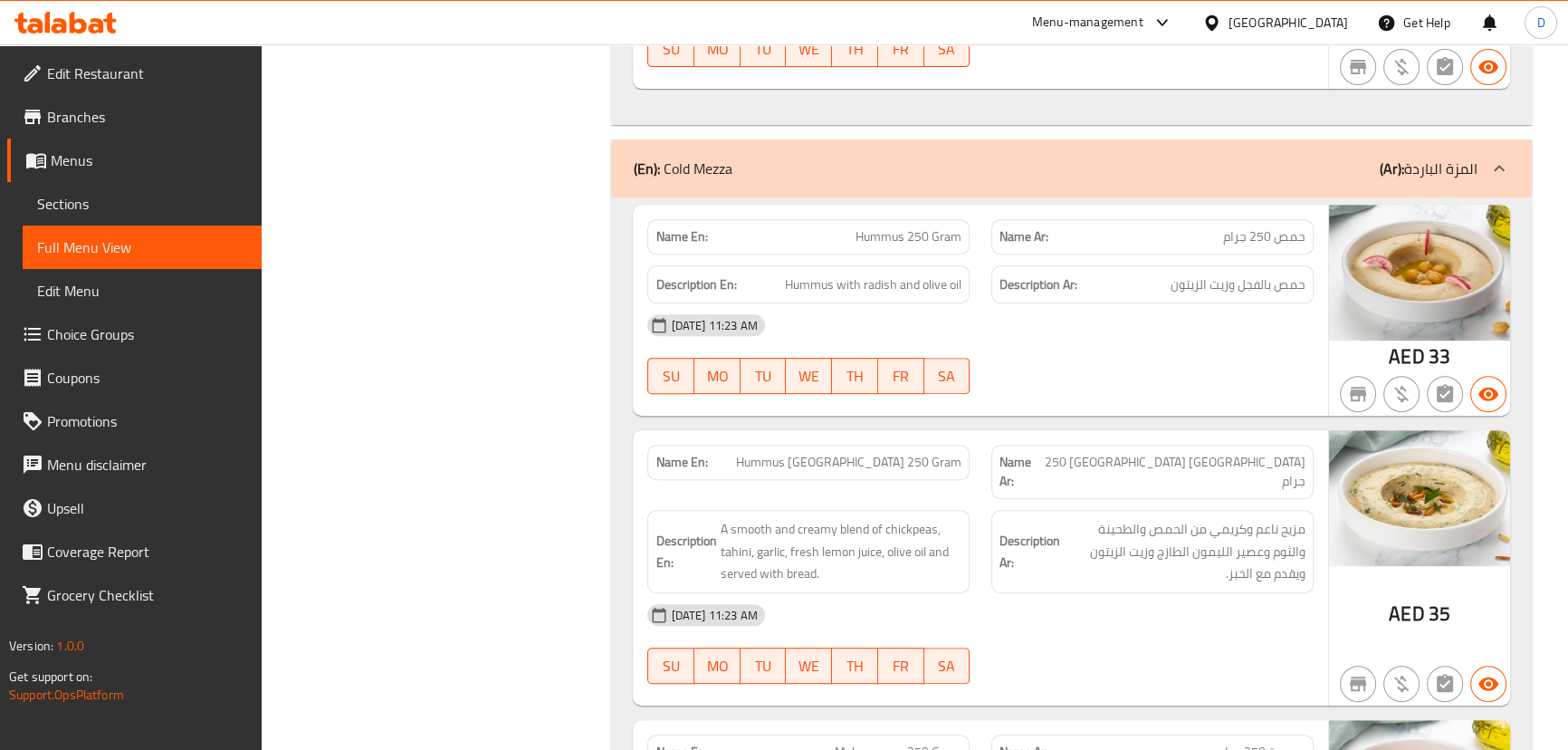
scroll to position [1152, 0]
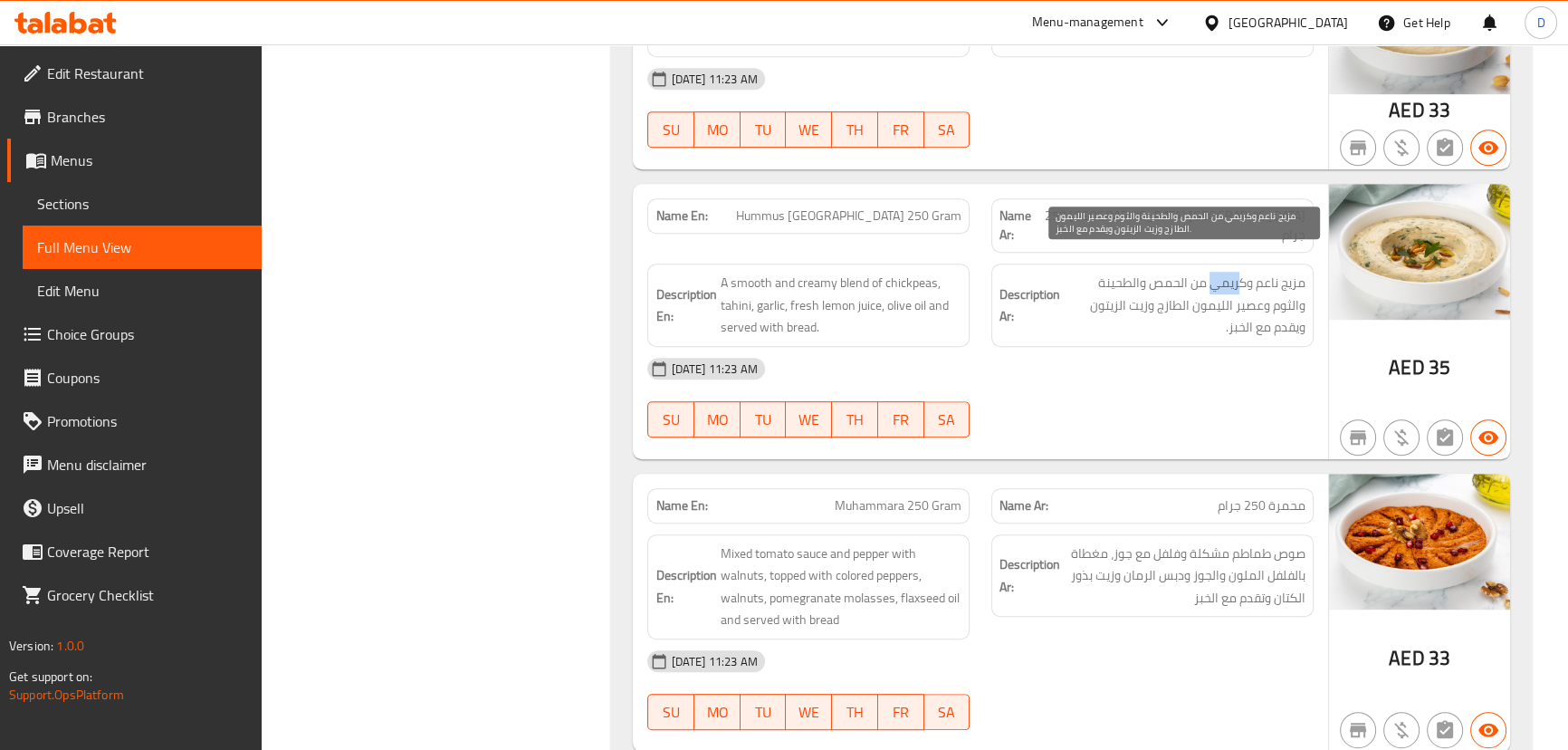
drag, startPoint x: 1239, startPoint y: 261, endPoint x: 1208, endPoint y: 271, distance: 32.6
click at [1208, 271] on span "مزيج ناعم وكريمي من الحمص والطحينة والثوم وعصير الليمون الطازج وزيت الزيتون ويق…" at bounding box center [1185, 305] width 242 height 67
drag, startPoint x: 1208, startPoint y: 271, endPoint x: 1134, endPoint y: 287, distance: 75.7
click at [1134, 287] on span "مزيج ناعم وكريمي من الحمص والطحينة والثوم وعصير الليمون الطازج وزيت الزيتون ويق…" at bounding box center [1185, 305] width 242 height 67
